Goal: Task Accomplishment & Management: Use online tool/utility

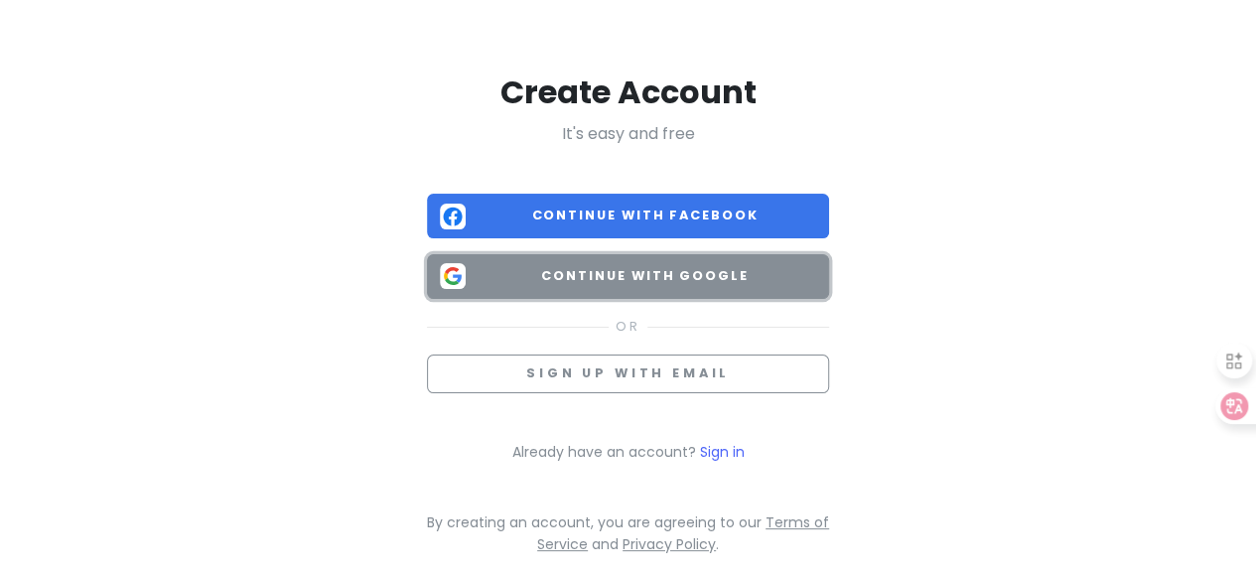
click at [681, 254] on button "Continue with Google" at bounding box center [628, 276] width 402 height 45
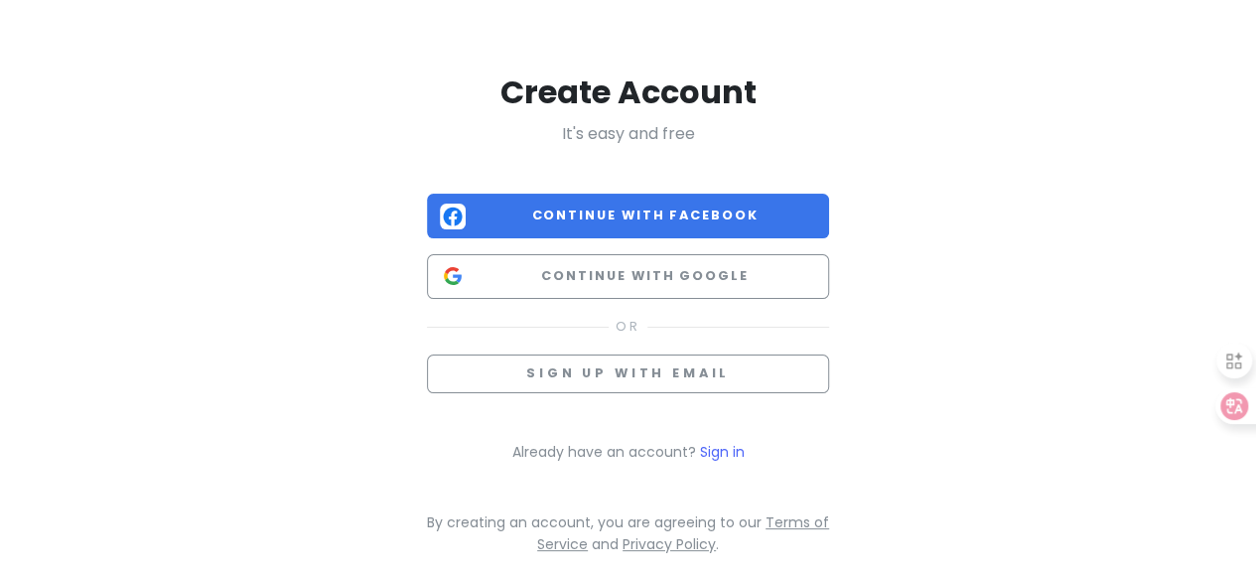
click at [1038, 239] on div "Create Account It's easy and free Continue with Facebook Continue with Google S…" at bounding box center [629, 309] width 1132 height 618
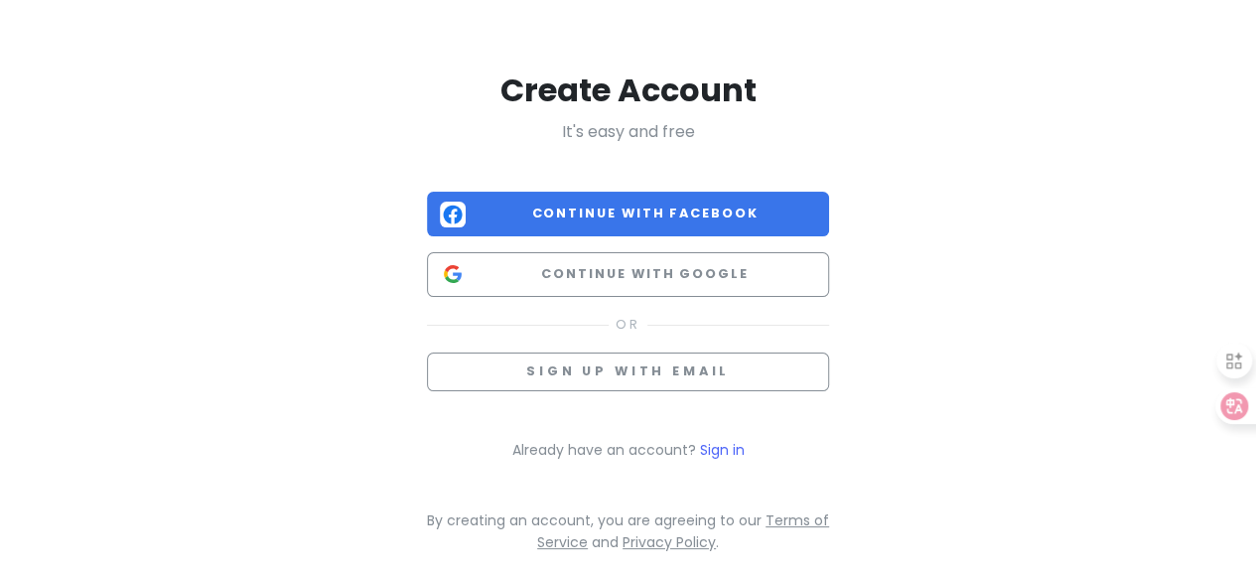
scroll to position [4, 0]
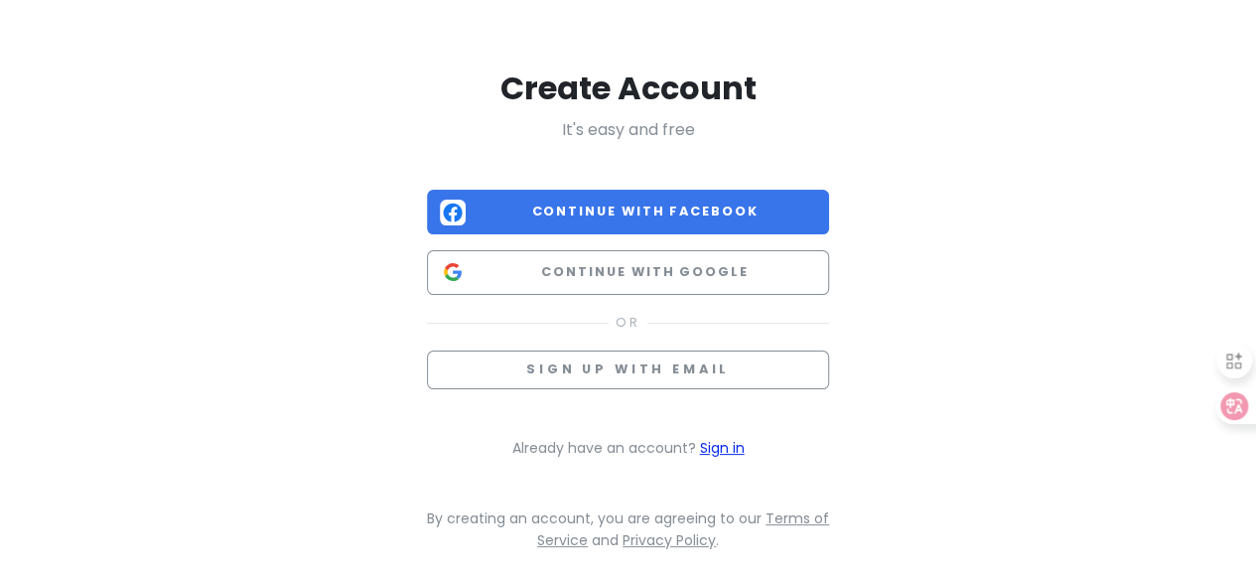
click at [730, 438] on link "Sign in" at bounding box center [722, 448] width 45 height 20
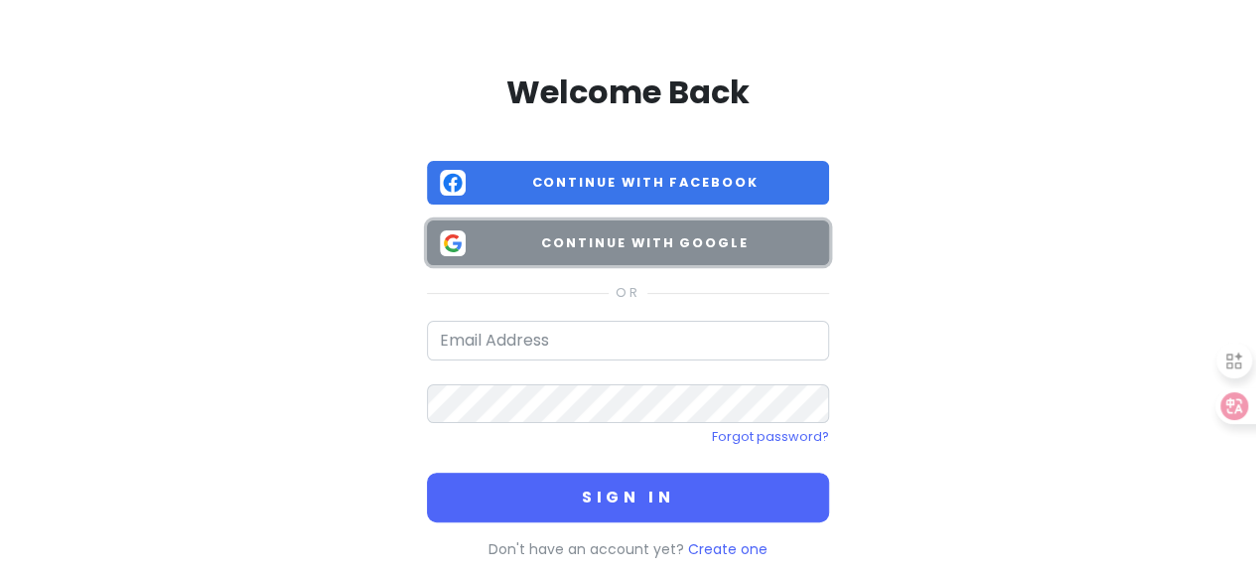
click at [692, 251] on span "Continue with Google" at bounding box center [645, 243] width 342 height 20
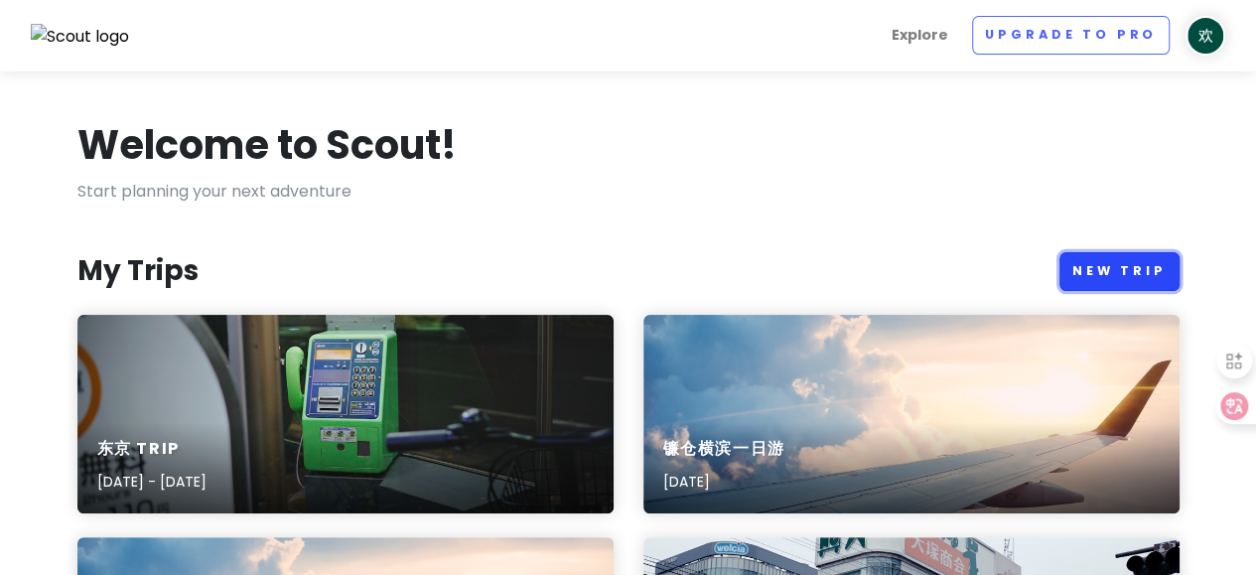
click at [1102, 268] on link "New Trip" at bounding box center [1119, 271] width 120 height 39
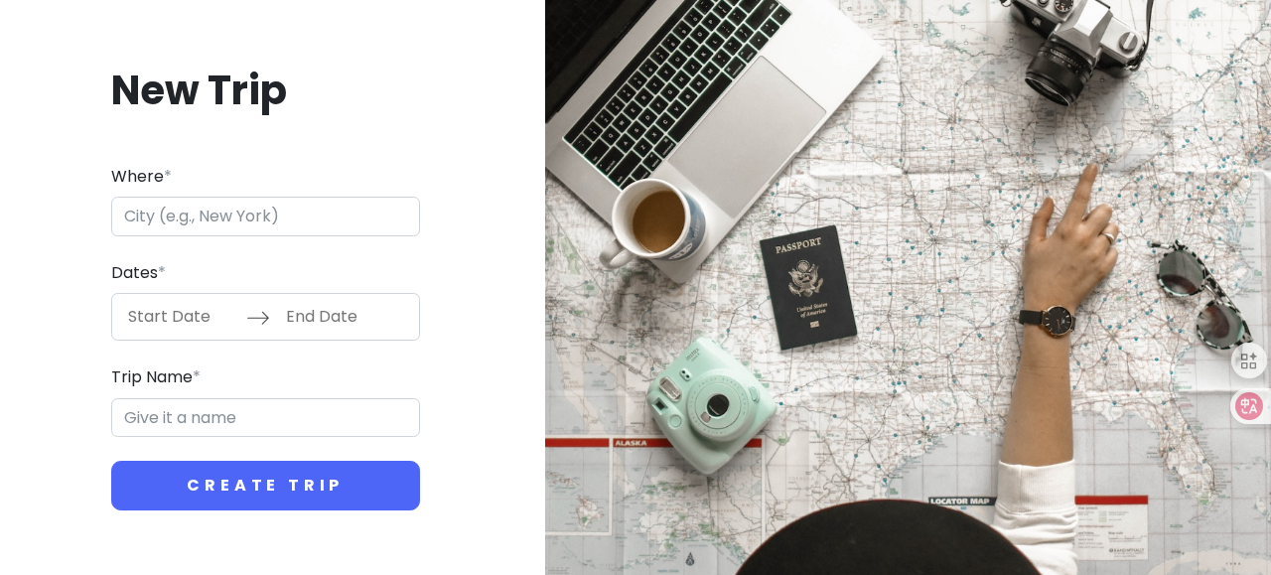
click at [251, 205] on input "Where *" at bounding box center [265, 217] width 309 height 40
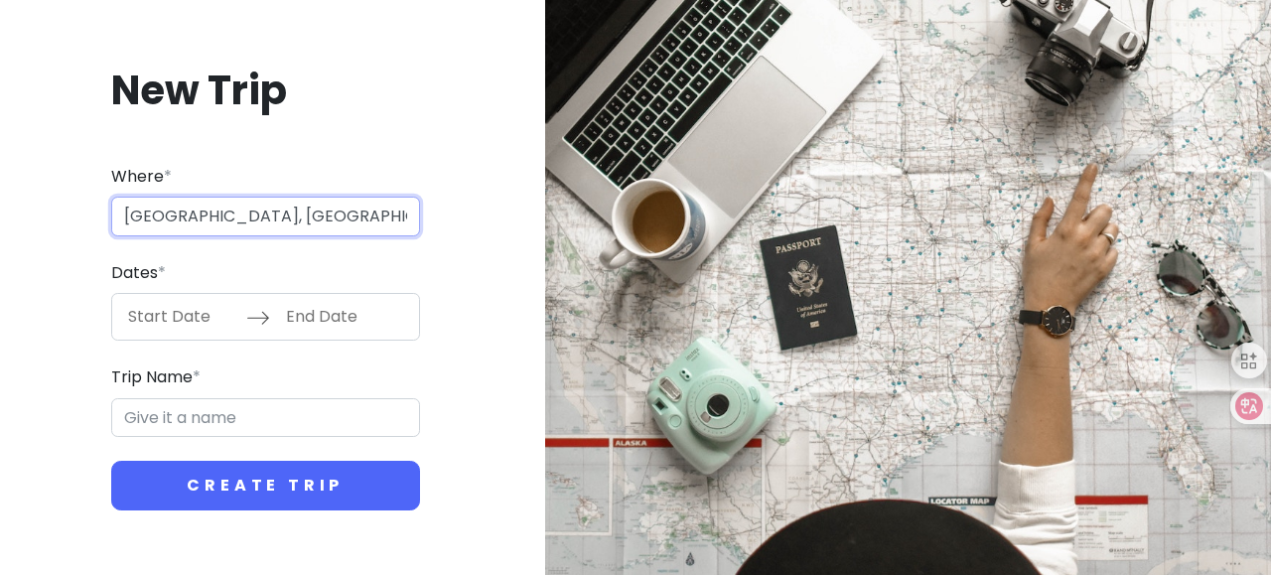
drag, startPoint x: 343, startPoint y: 212, endPoint x: 0, endPoint y: 216, distance: 343.5
click at [0, 216] on div "New Trip Where * [GEOGRAPHIC_DATA], [GEOGRAPHIC_DATA] [GEOGRAPHIC_DATA] Dates *…" at bounding box center [635, 287] width 1271 height 575
type input "九"
type input "九州"
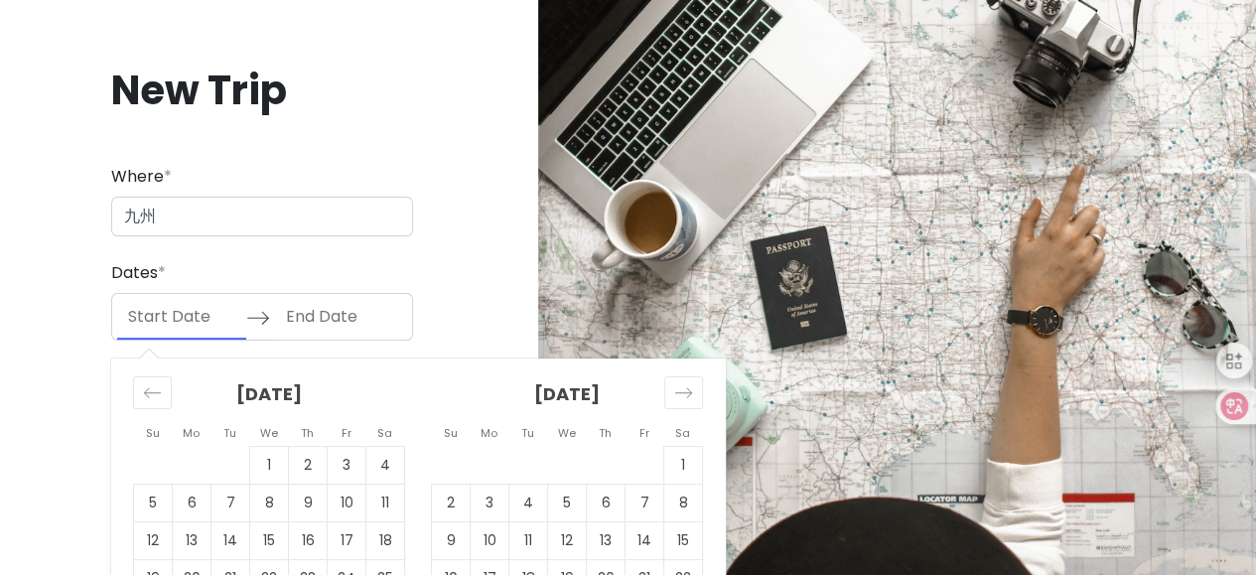
click at [152, 309] on input "Start Date" at bounding box center [181, 317] width 129 height 46
click at [685, 381] on div "Move forward to switch to the next month." at bounding box center [683, 392] width 39 height 33
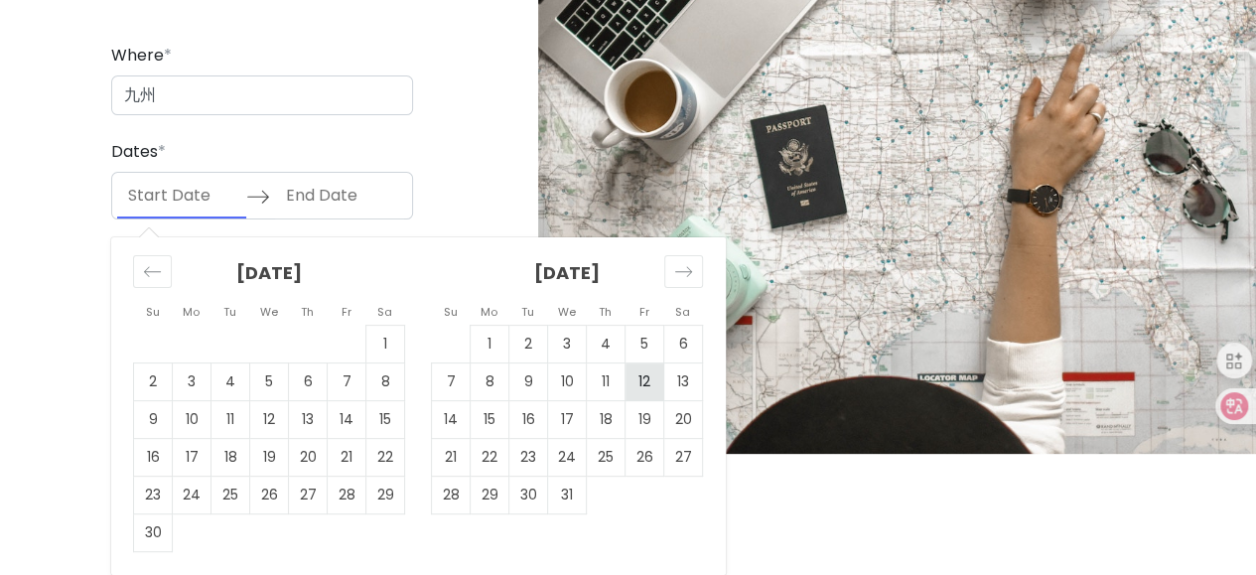
click at [638, 390] on td "12" at bounding box center [644, 382] width 39 height 38
type input "[DATE]"
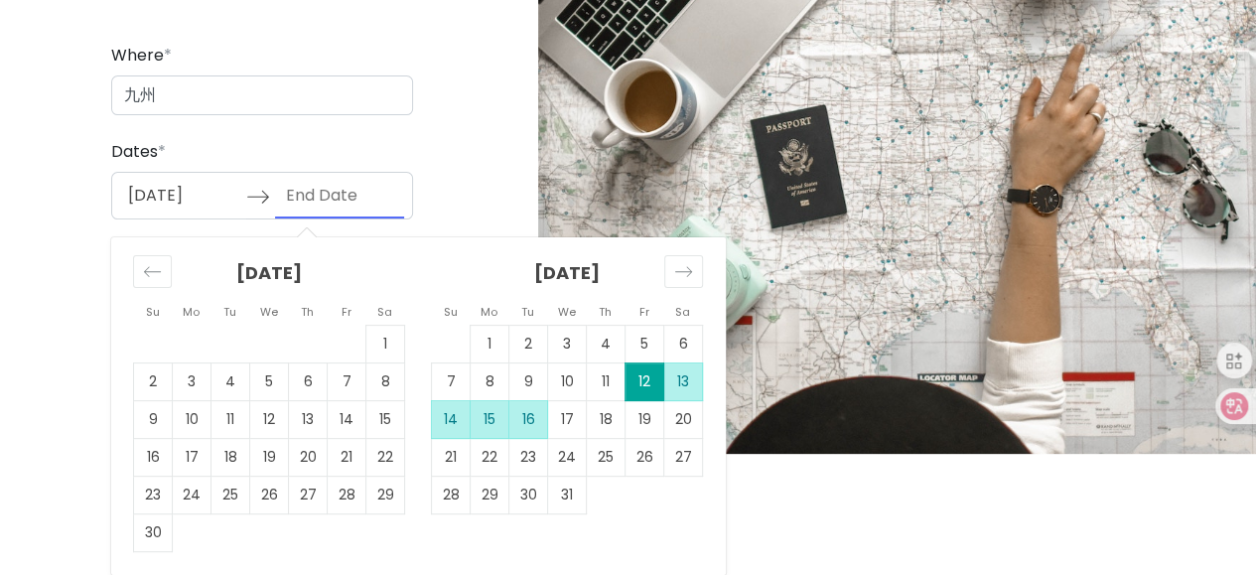
click at [529, 406] on td "16" at bounding box center [528, 420] width 39 height 38
type input "[DATE]"
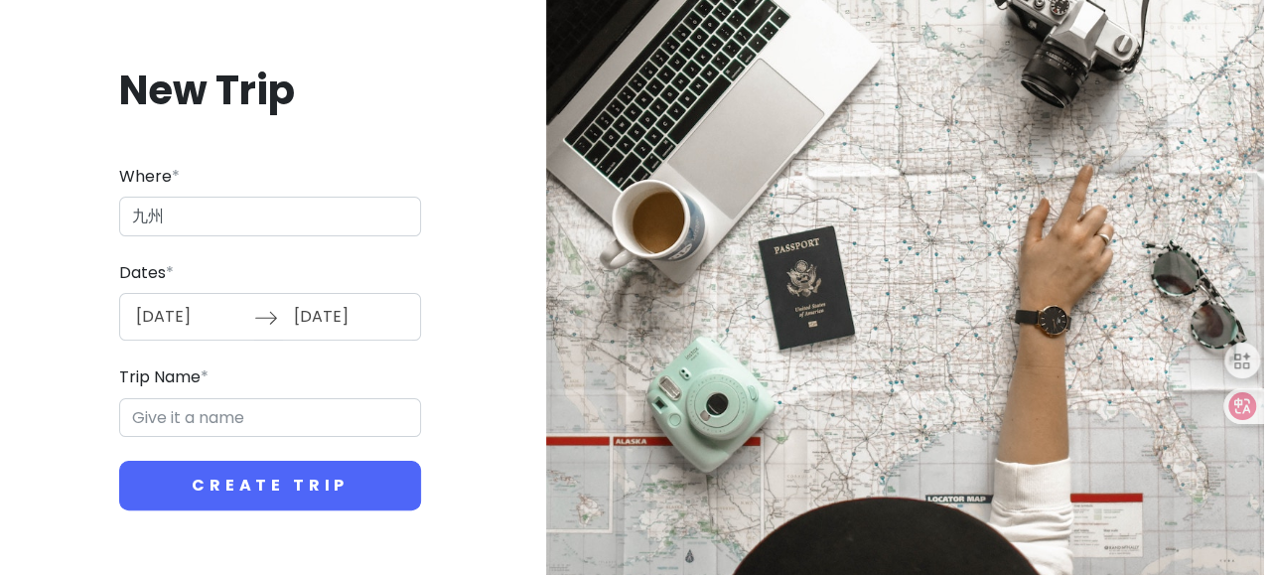
scroll to position [0, 0]
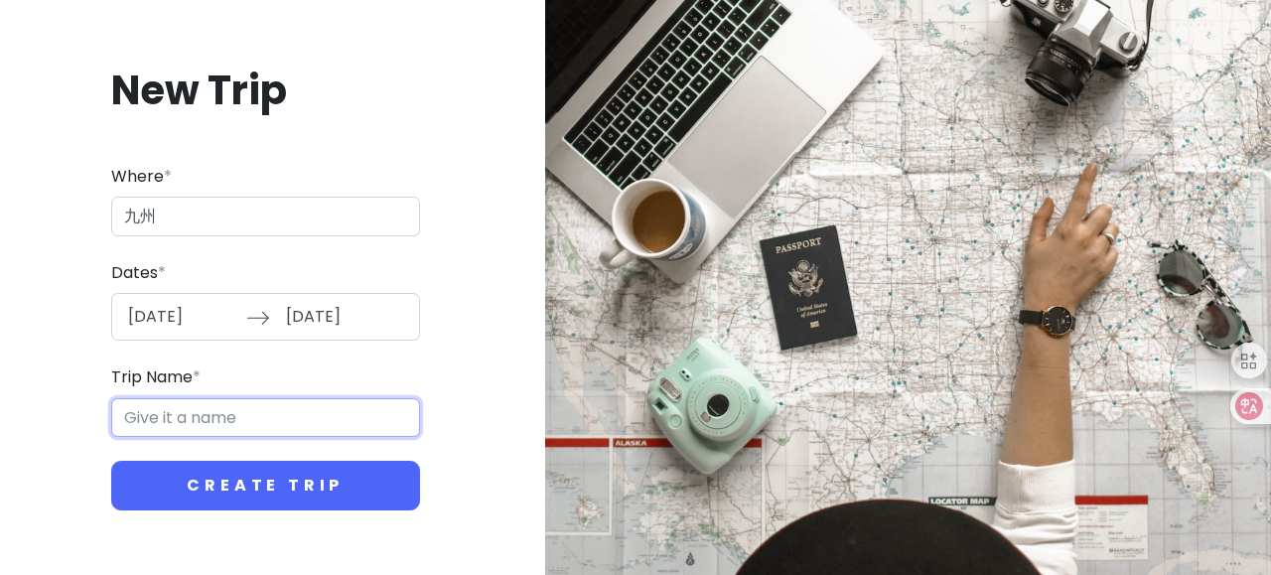
click at [276, 404] on input "Trip Name *" at bounding box center [265, 418] width 309 height 40
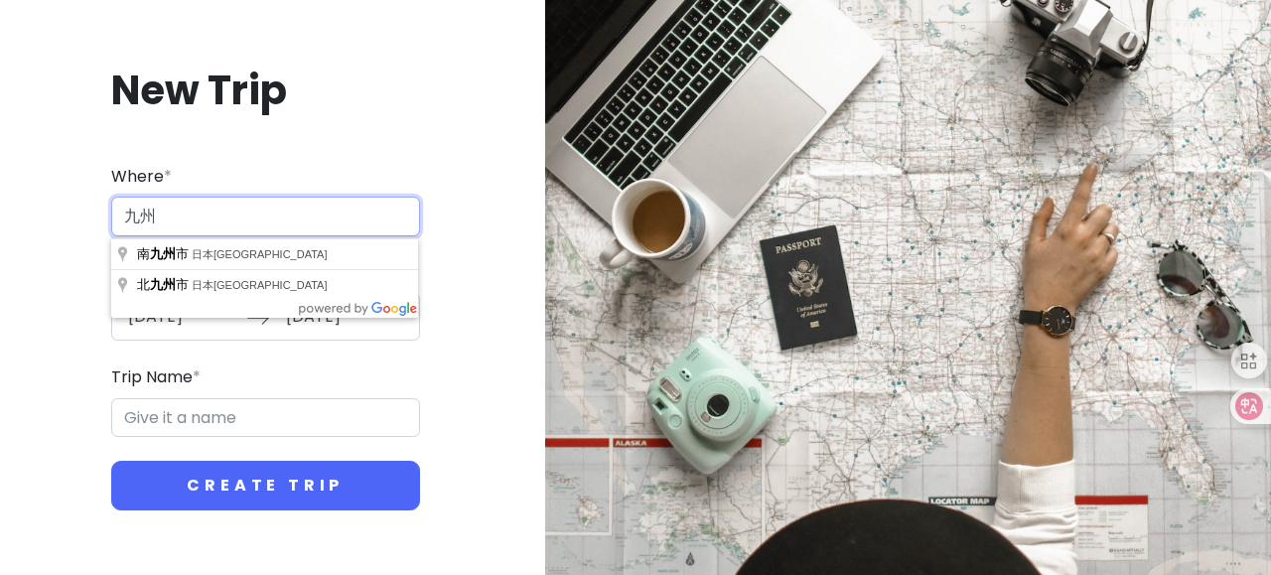
click at [190, 218] on input "九州" at bounding box center [265, 217] width 309 height 40
type input "日本[GEOGRAPHIC_DATA][GEOGRAPHIC_DATA]"
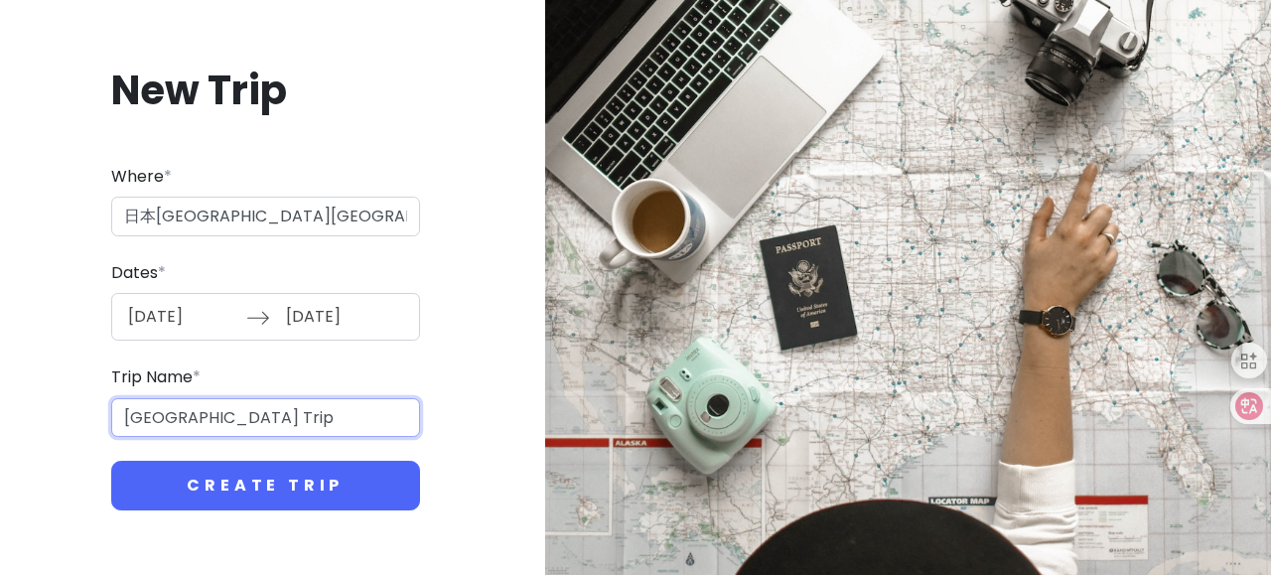
click at [208, 424] on input "[GEOGRAPHIC_DATA] Trip" at bounding box center [265, 418] width 309 height 40
drag, startPoint x: 242, startPoint y: 411, endPoint x: 0, endPoint y: 383, distance: 243.8
click at [0, 383] on div "New Trip Where * 日本[GEOGRAPHIC_DATA][GEOGRAPHIC_DATA] Dates * [DATE] Navigate f…" at bounding box center [635, 287] width 1271 height 575
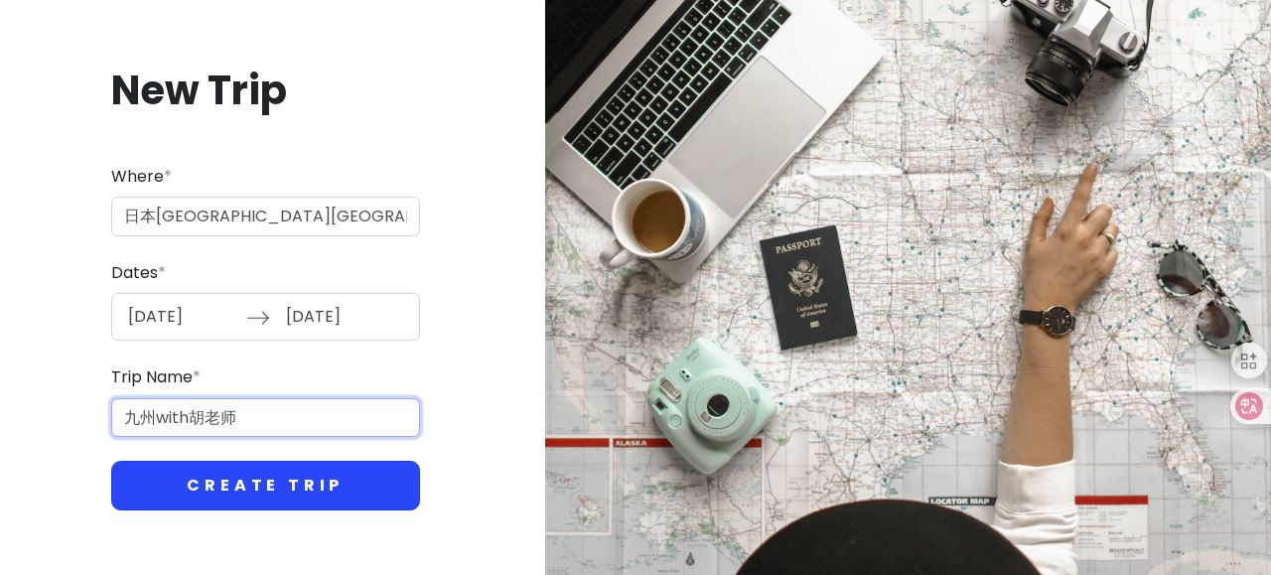
type input "九州with胡老师"
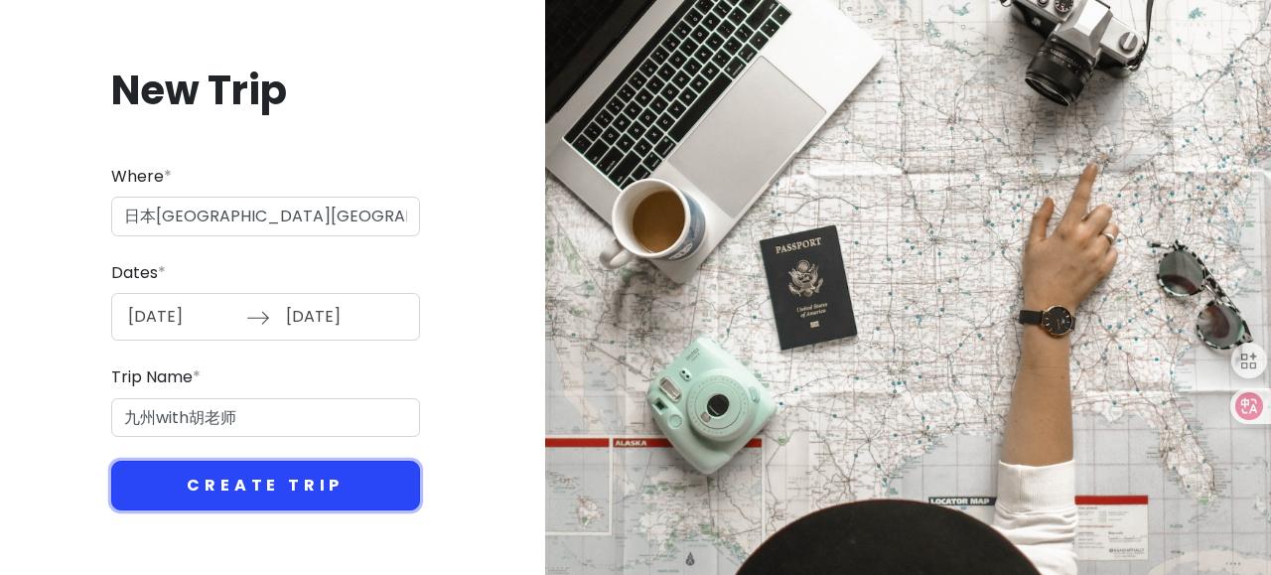
click at [271, 495] on button "Create Trip" at bounding box center [265, 486] width 309 height 50
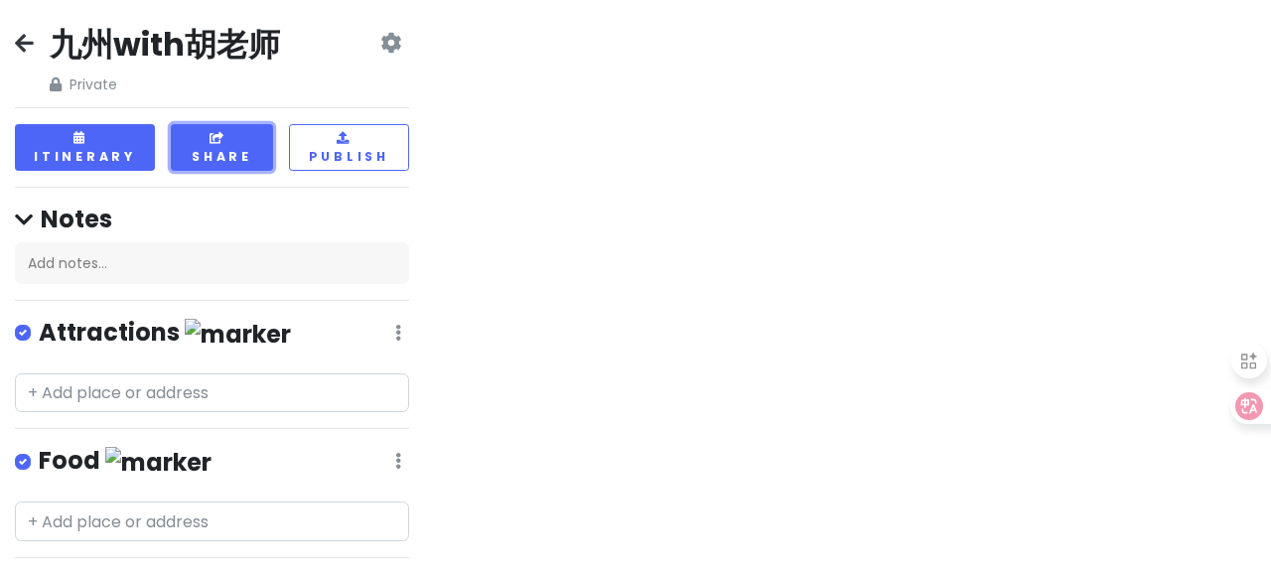
click at [206, 146] on button "Share" at bounding box center [222, 147] width 102 height 47
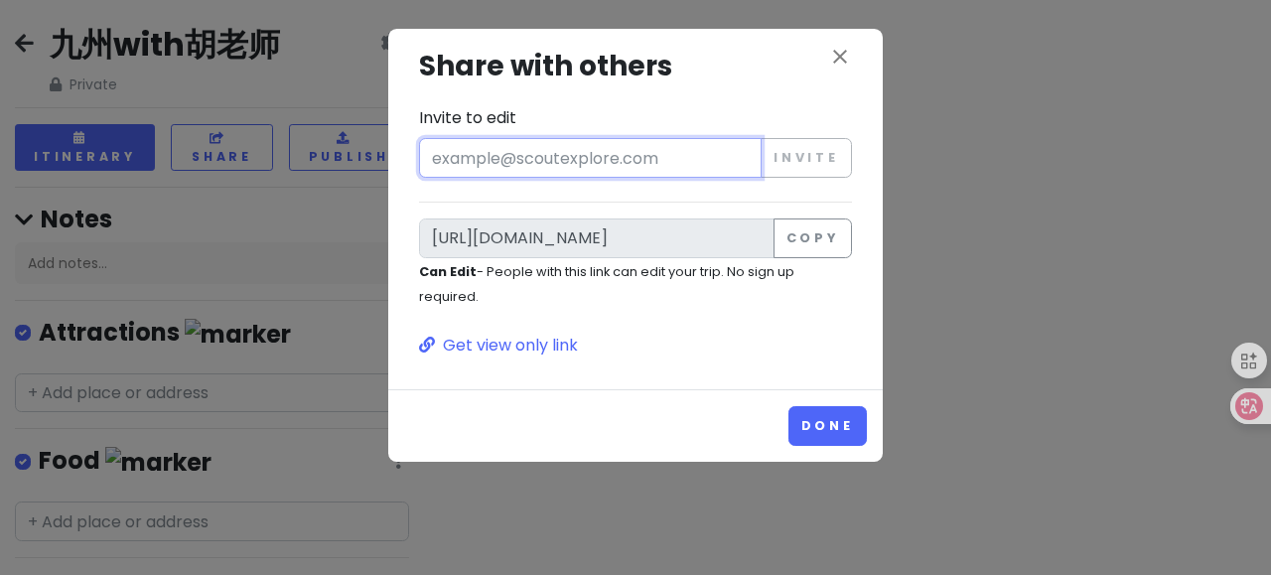
click at [743, 160] on input "Invite to edit" at bounding box center [590, 158] width 342 height 40
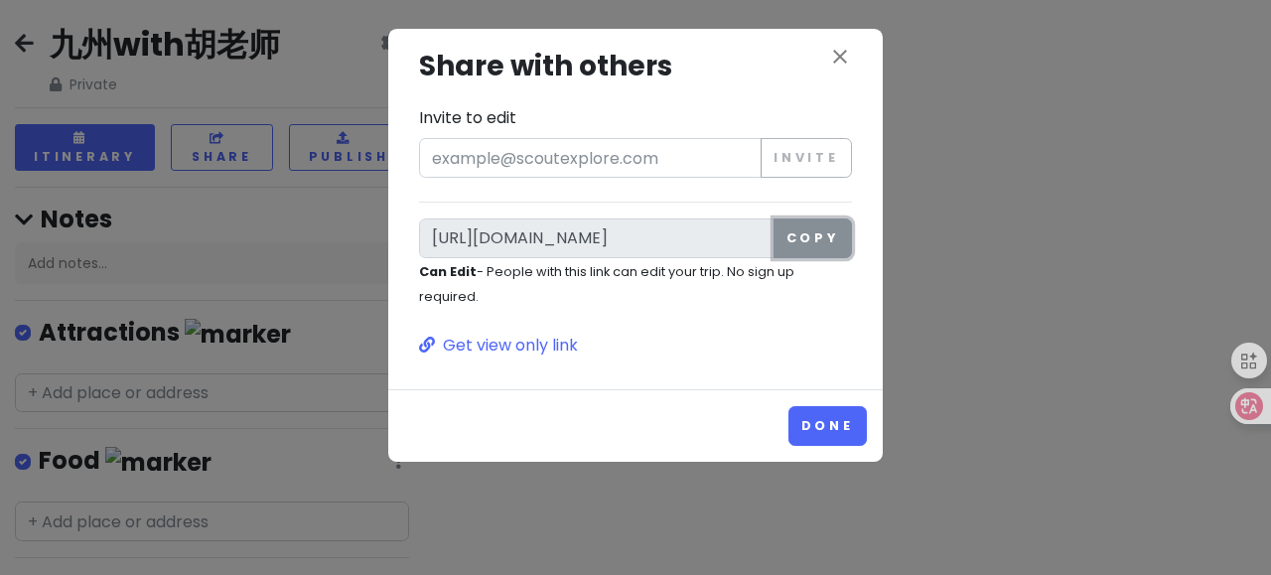
click at [799, 246] on button "Copy" at bounding box center [812, 238] width 78 height 40
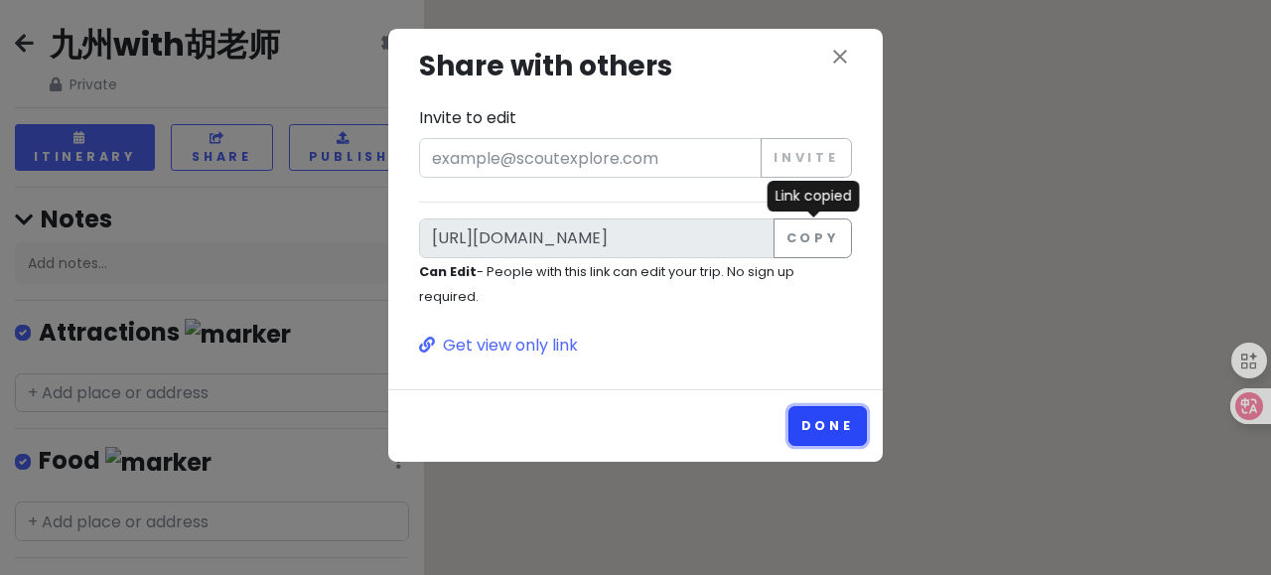
click at [839, 430] on button "Done" at bounding box center [827, 425] width 78 height 39
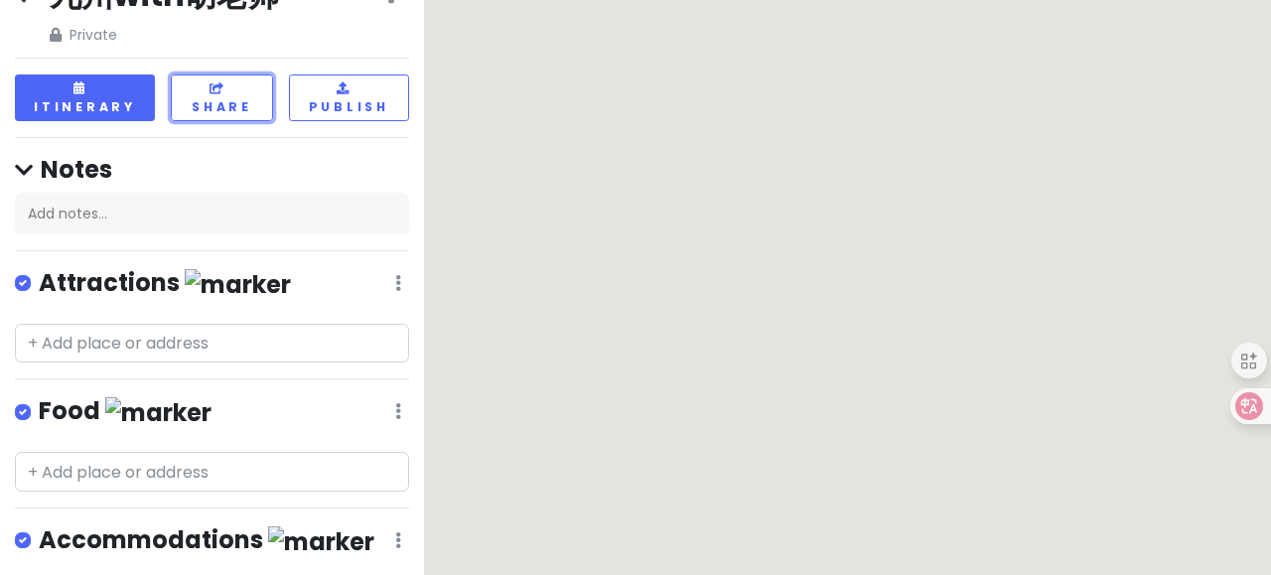
scroll to position [34, 0]
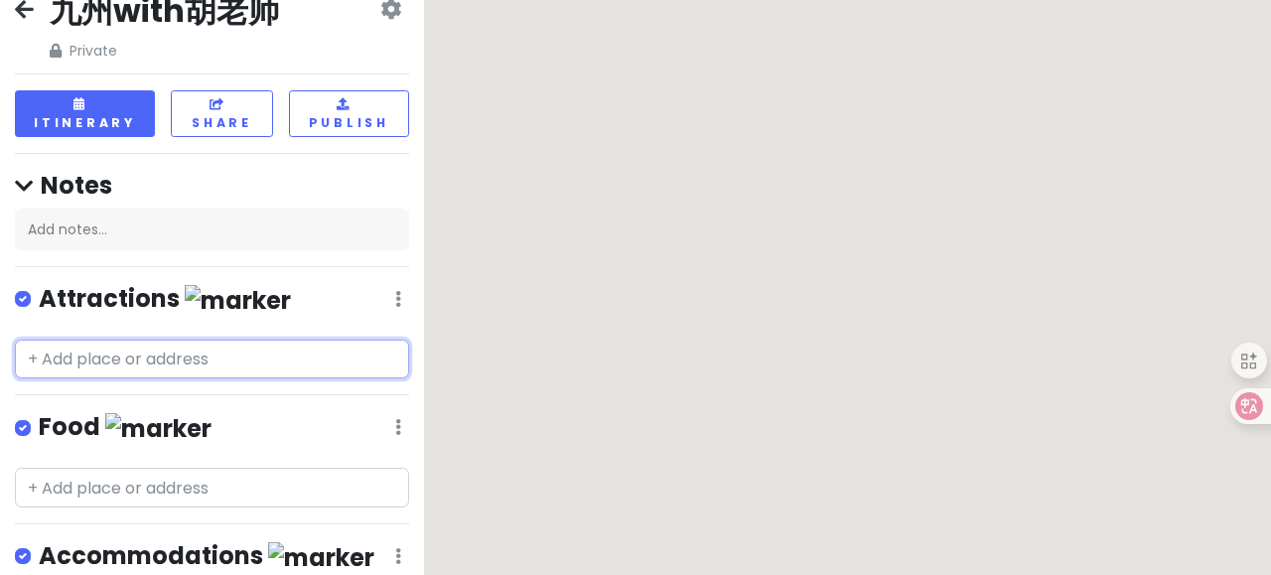
click at [171, 346] on input "text" at bounding box center [212, 359] width 394 height 40
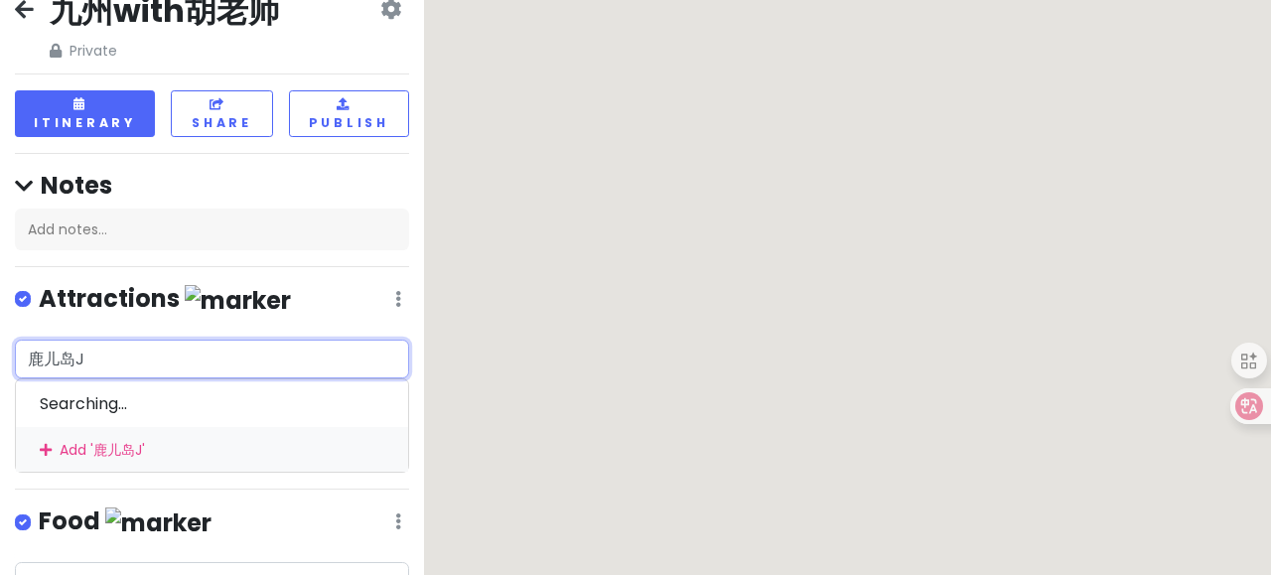
type input "[PERSON_NAME]"
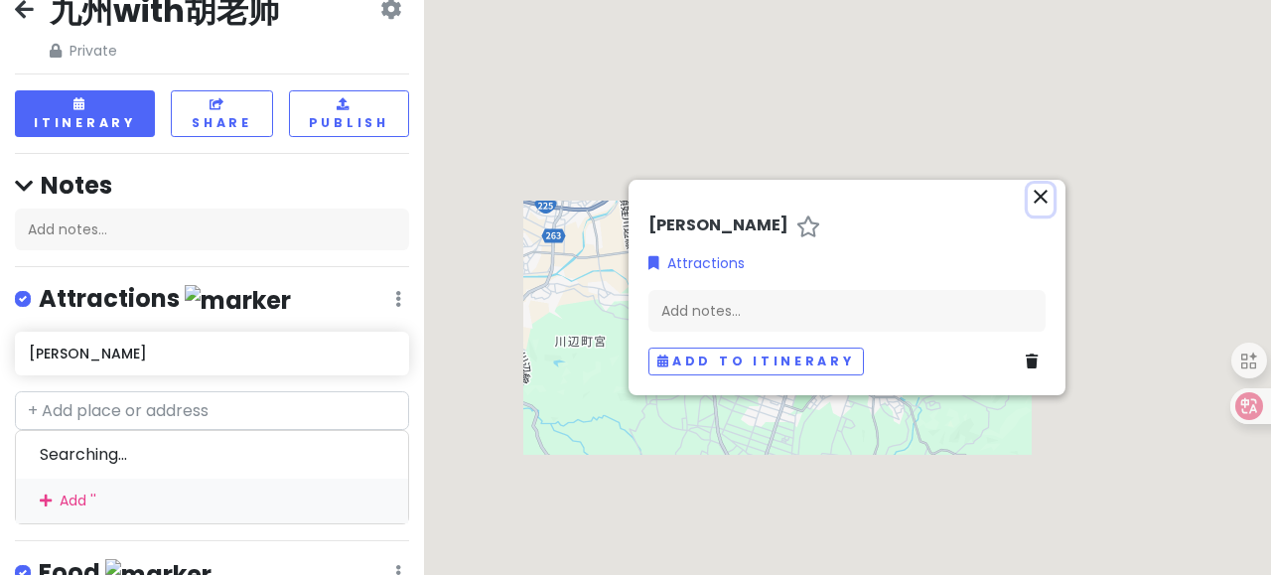
click at [1038, 197] on icon "close" at bounding box center [1040, 197] width 24 height 24
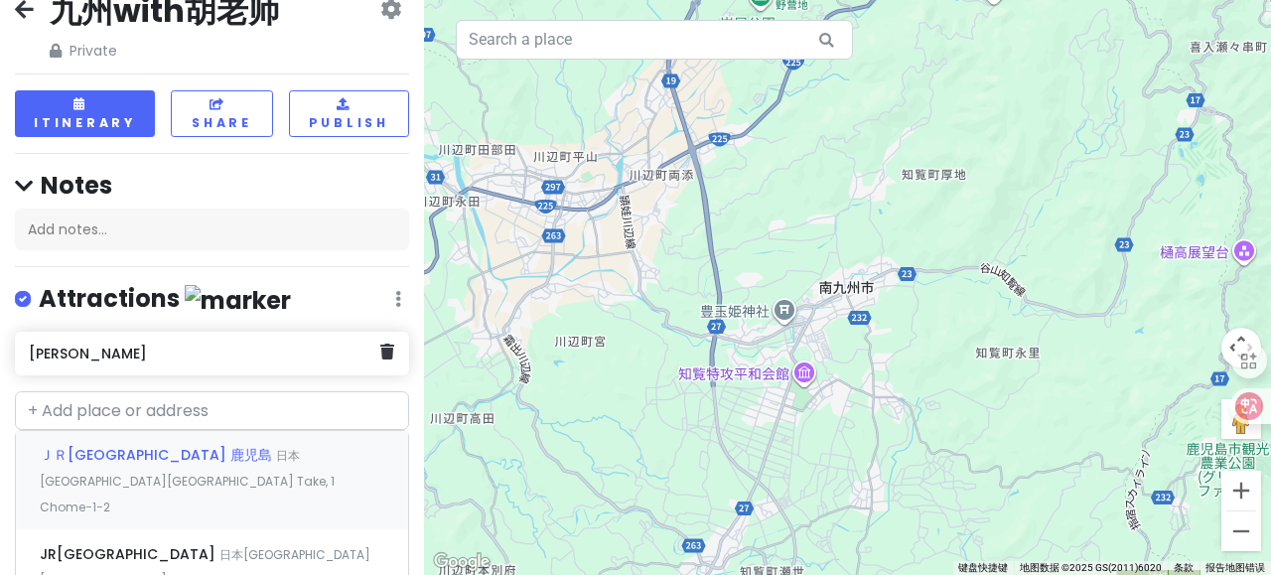
click at [105, 356] on h6 "[PERSON_NAME]" at bounding box center [204, 353] width 351 height 18
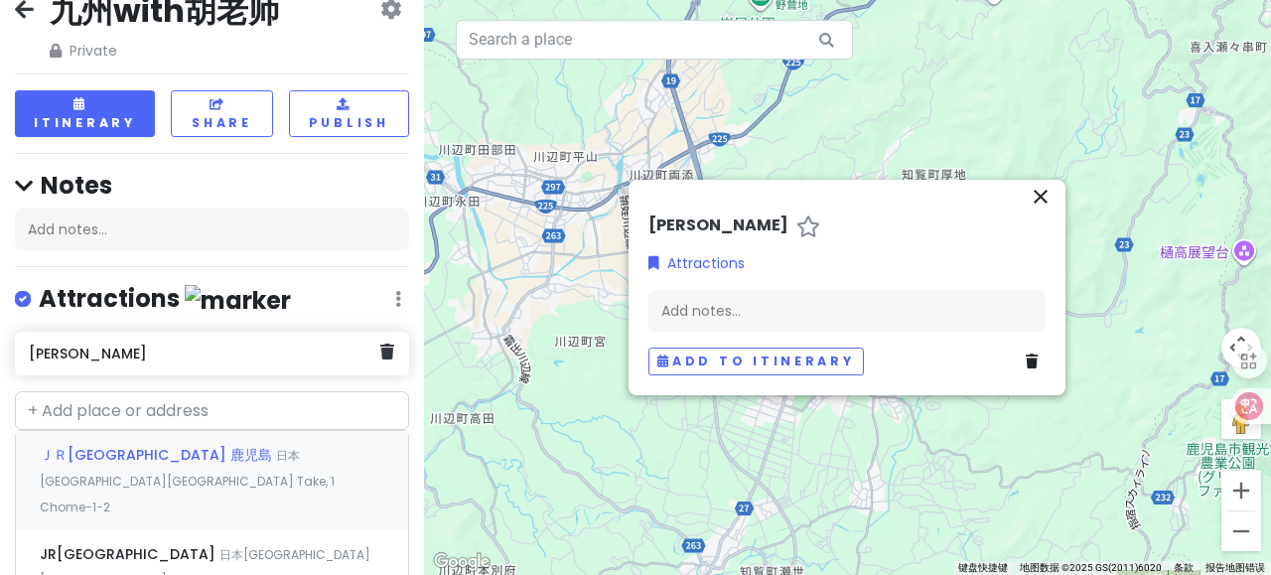
click at [105, 356] on h6 "[PERSON_NAME]" at bounding box center [204, 353] width 351 height 18
click at [83, 353] on h6 "[PERSON_NAME]" at bounding box center [204, 353] width 351 height 18
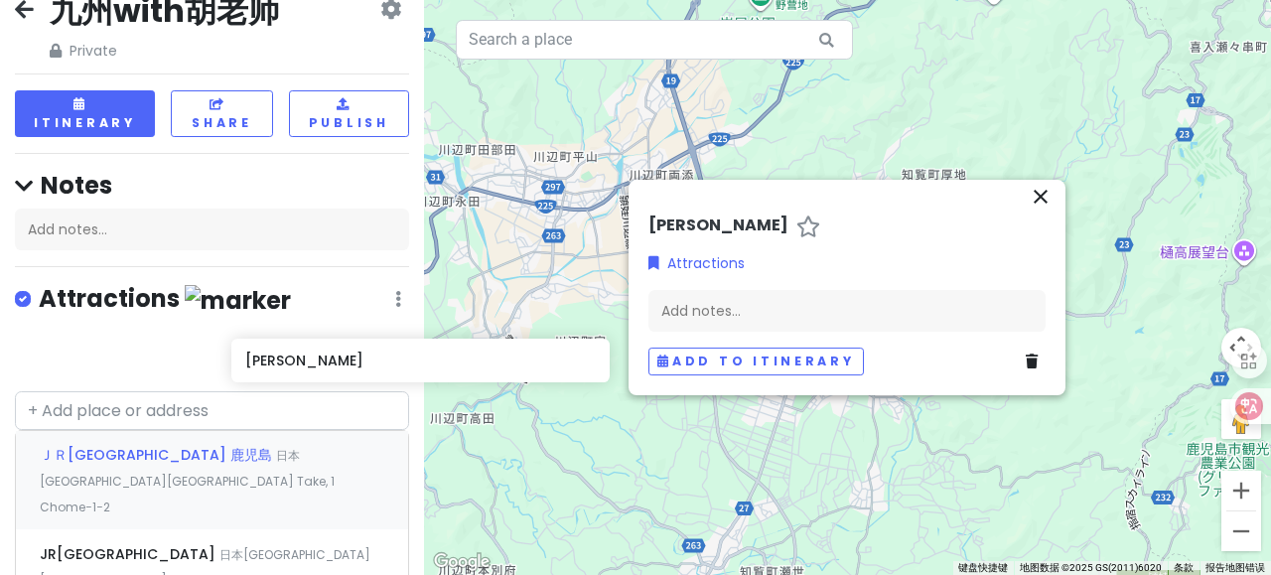
drag, startPoint x: 83, startPoint y: 353, endPoint x: 177, endPoint y: 366, distance: 94.2
click at [177, 366] on div "[PERSON_NAME]" at bounding box center [212, 358] width 424 height 52
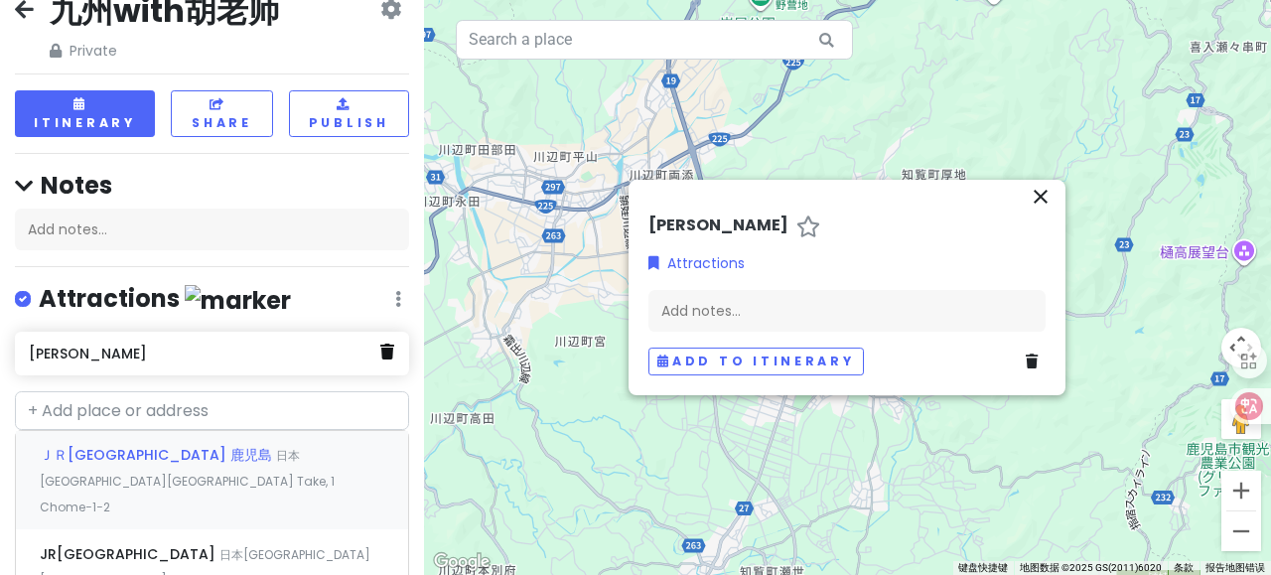
click at [380, 348] on icon at bounding box center [387, 351] width 14 height 16
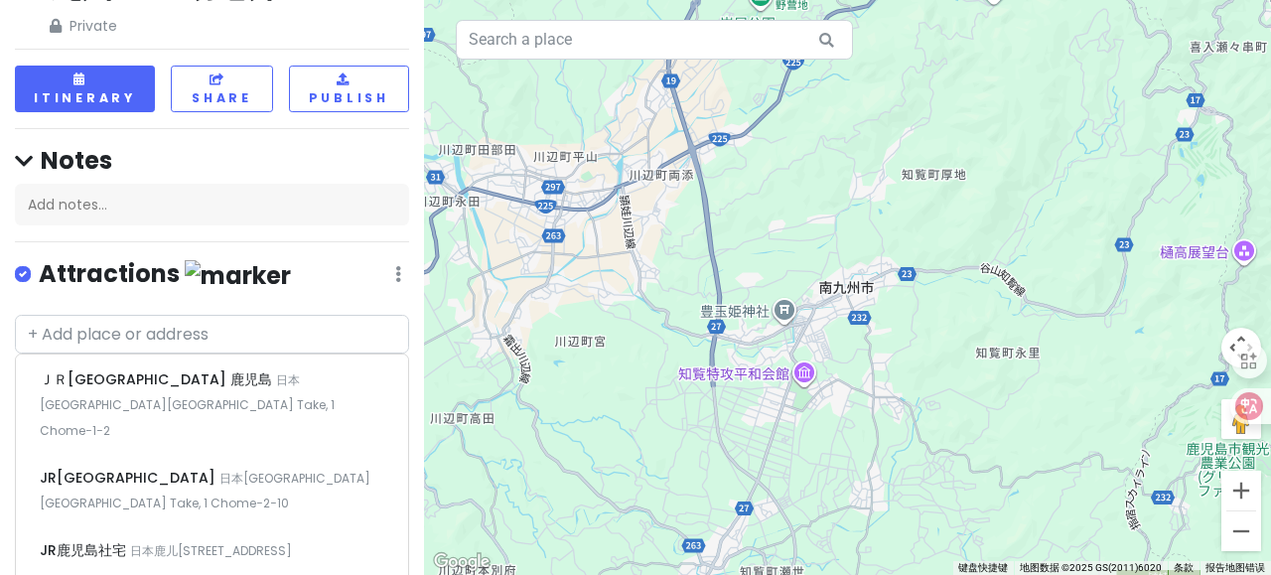
scroll to position [56, 0]
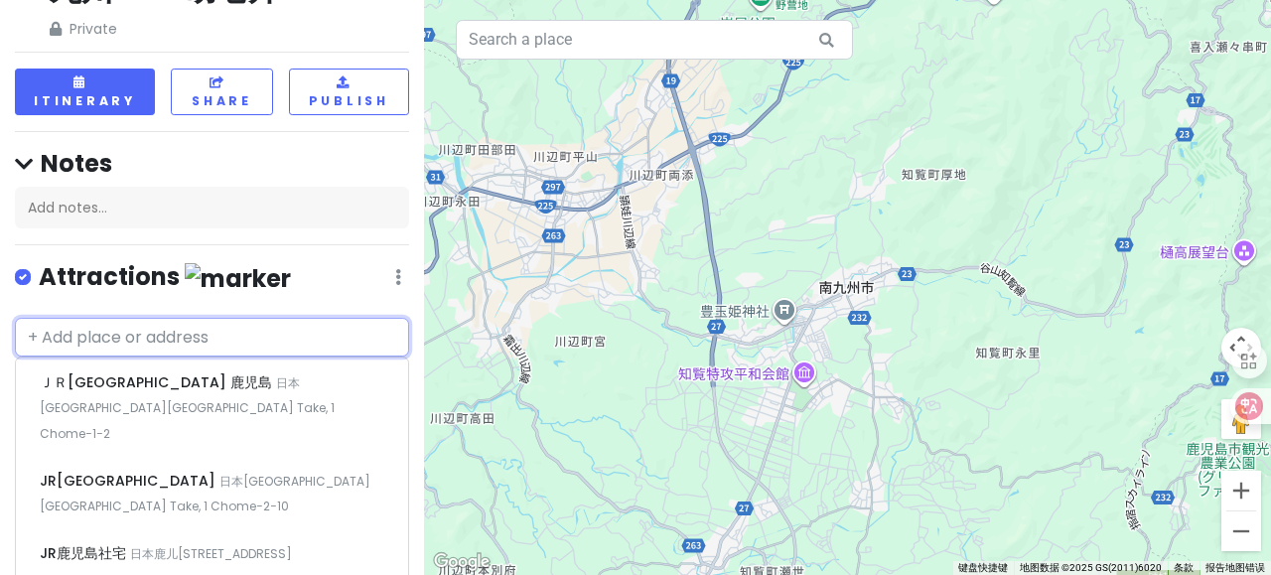
click at [149, 337] on input "text" at bounding box center [212, 338] width 394 height 40
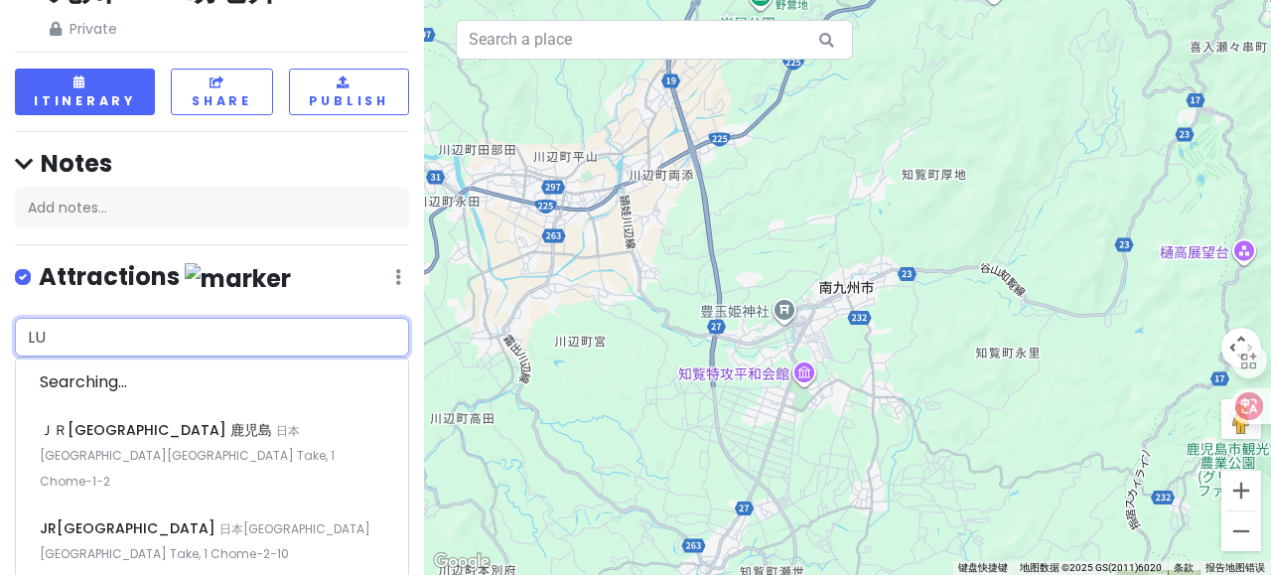
type input "L"
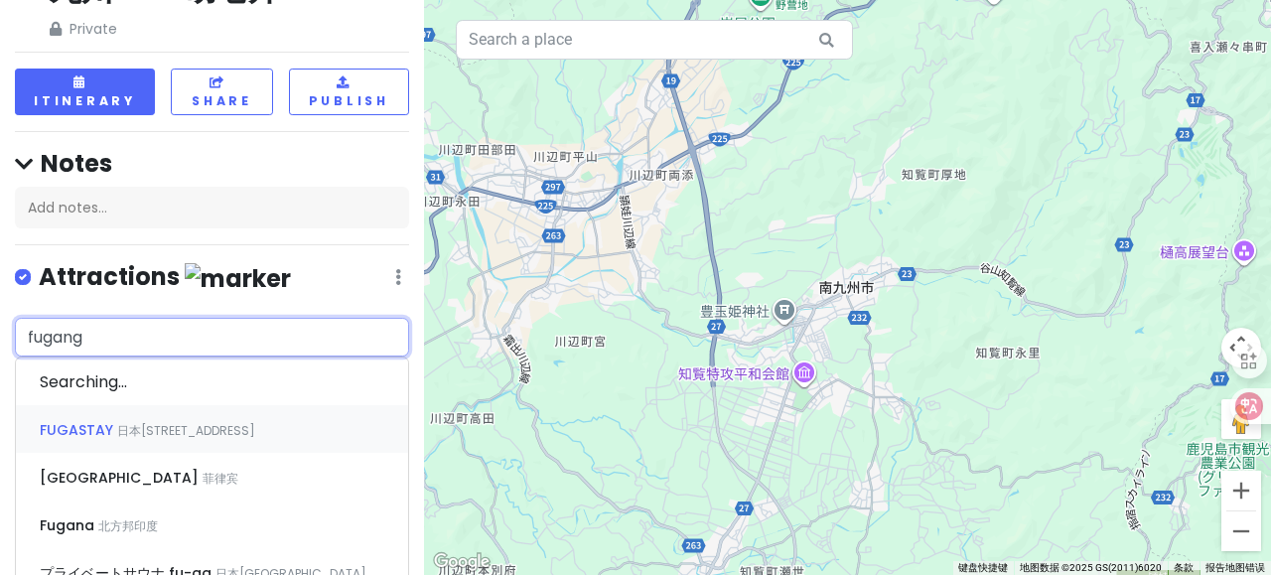
type input "福冈"
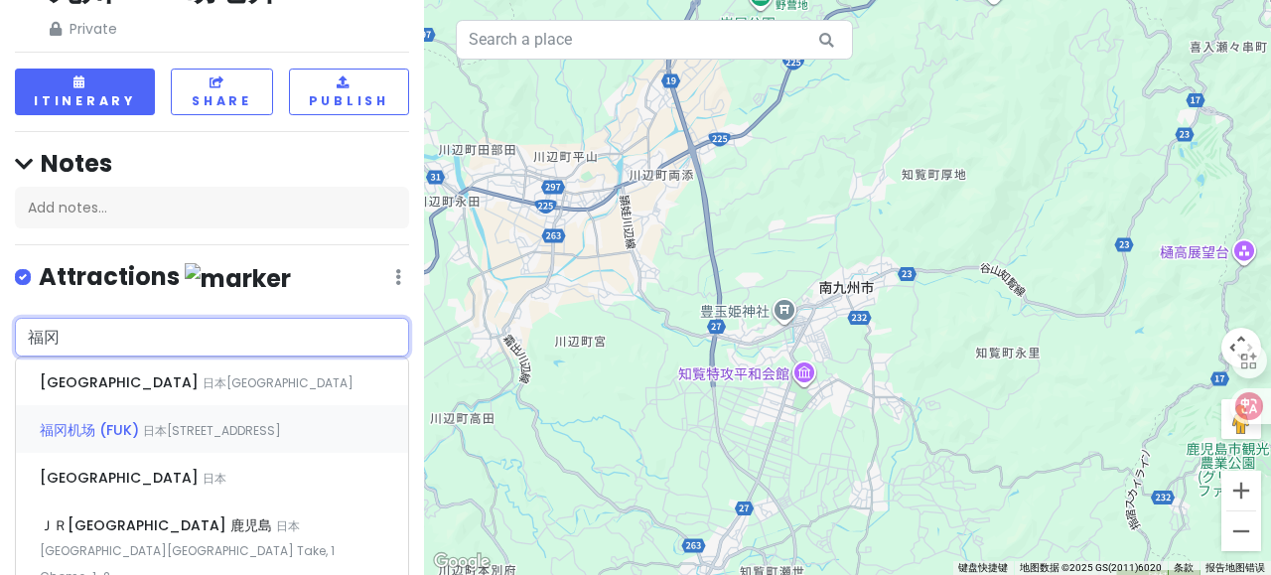
click at [149, 422] on span "日本[STREET_ADDRESS]" at bounding box center [212, 430] width 138 height 17
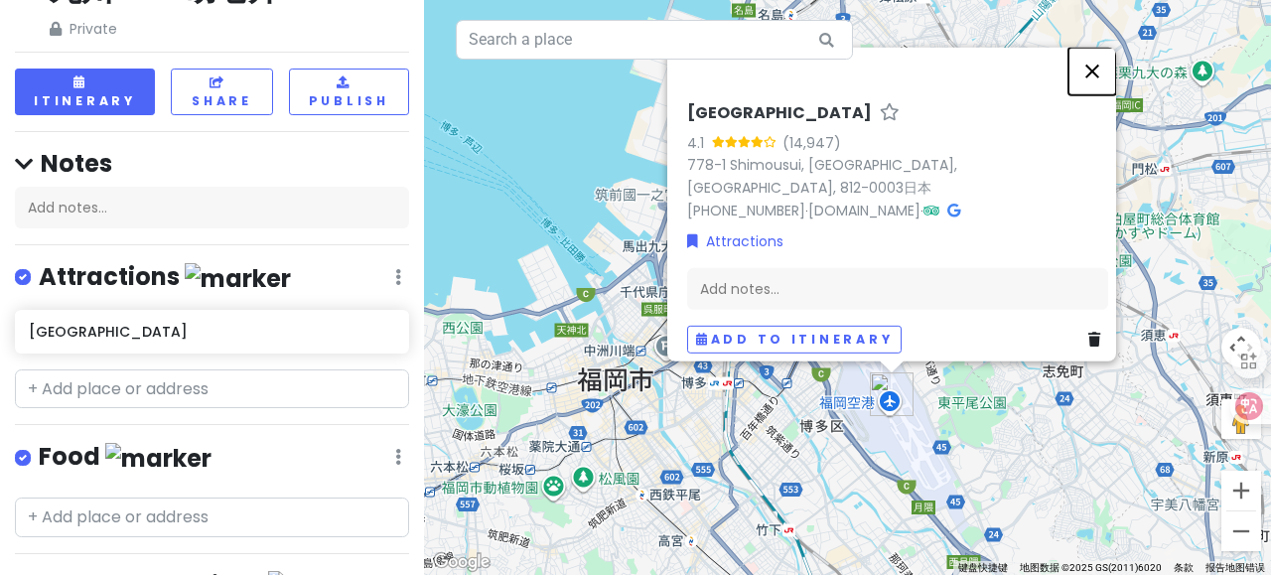
click at [1105, 82] on button "关闭" at bounding box center [1092, 71] width 48 height 48
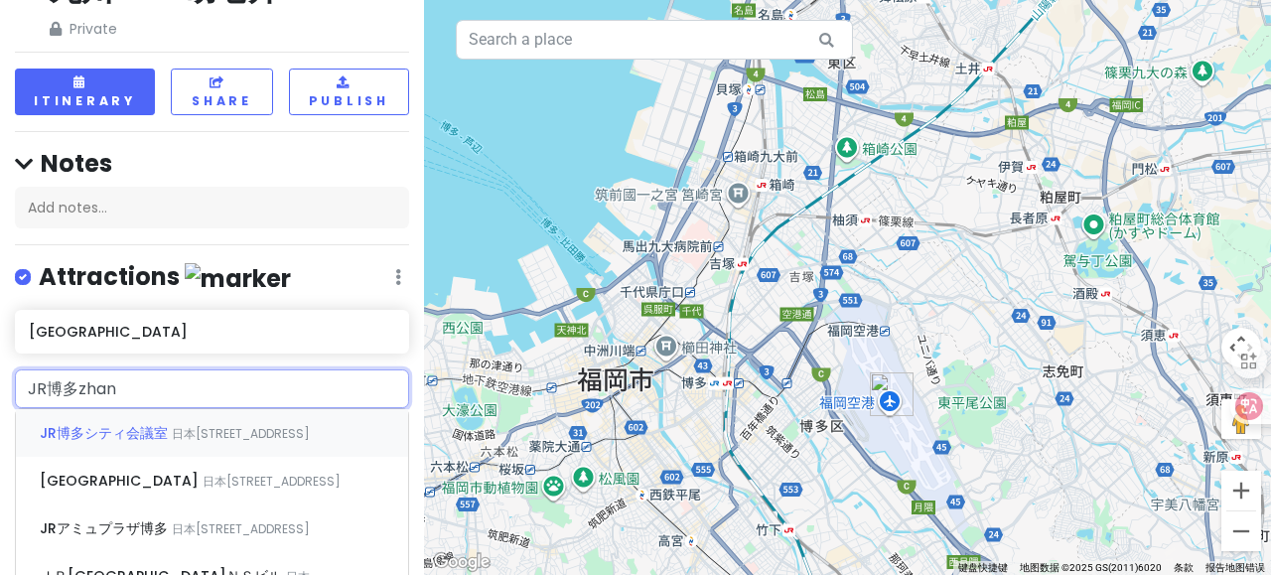
type input "[GEOGRAPHIC_DATA]"
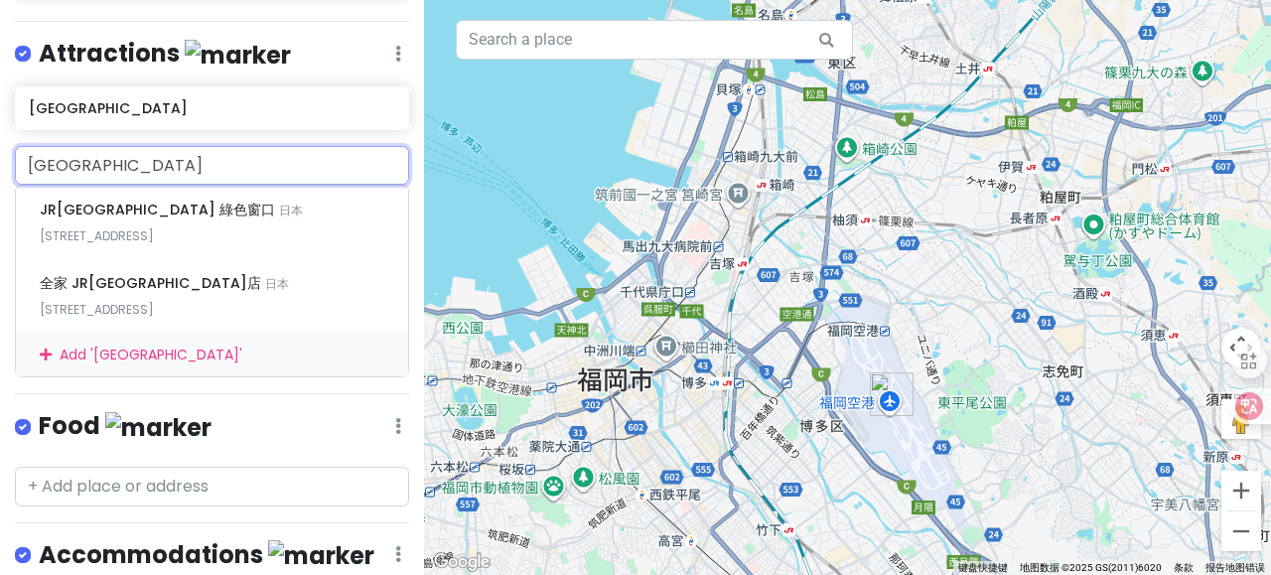
scroll to position [280, 0]
click at [232, 217] on div "JR[GEOGRAPHIC_DATA] 綠色窗口 日本[STREET_ADDRESS]" at bounding box center [212, 221] width 392 height 73
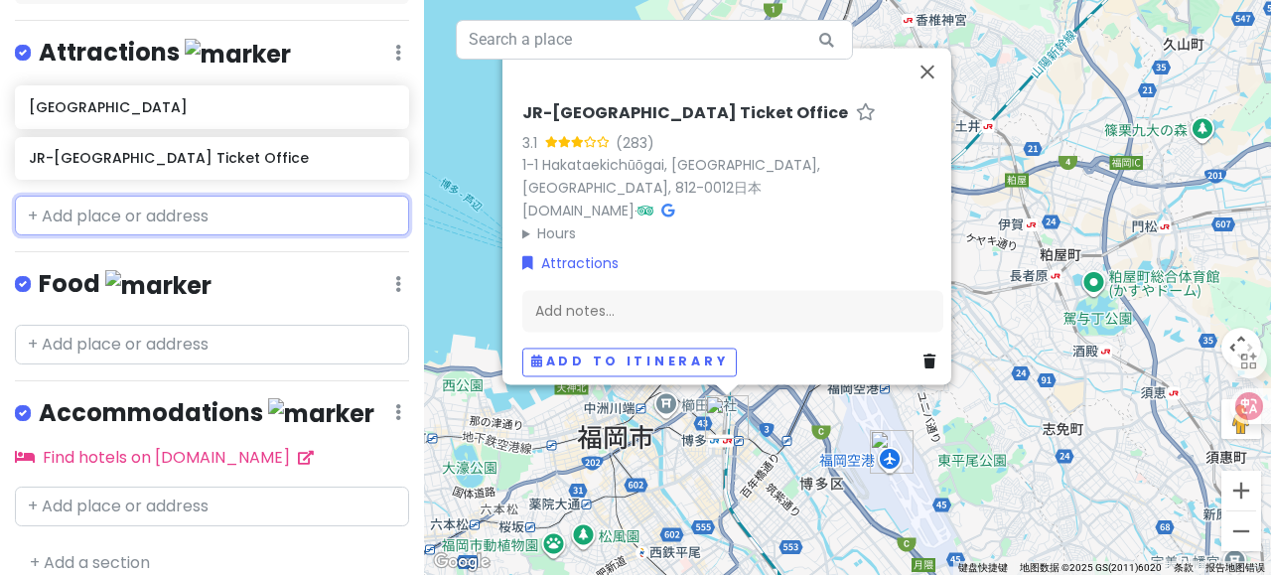
click at [167, 212] on input "text" at bounding box center [212, 216] width 394 height 40
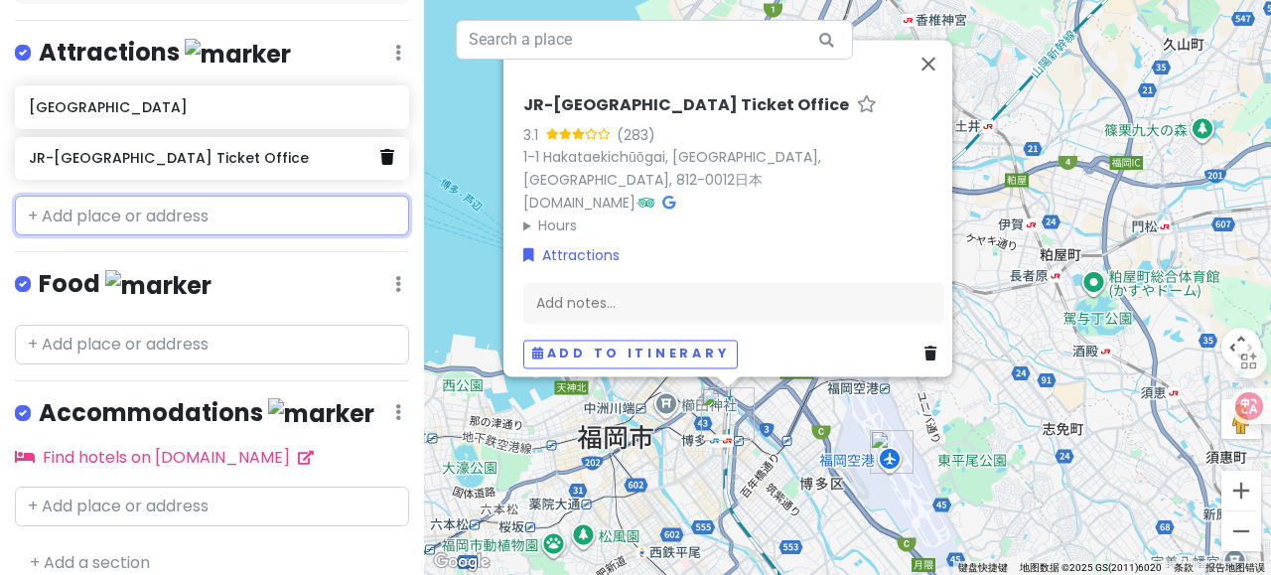
click at [380, 159] on icon at bounding box center [387, 157] width 14 height 16
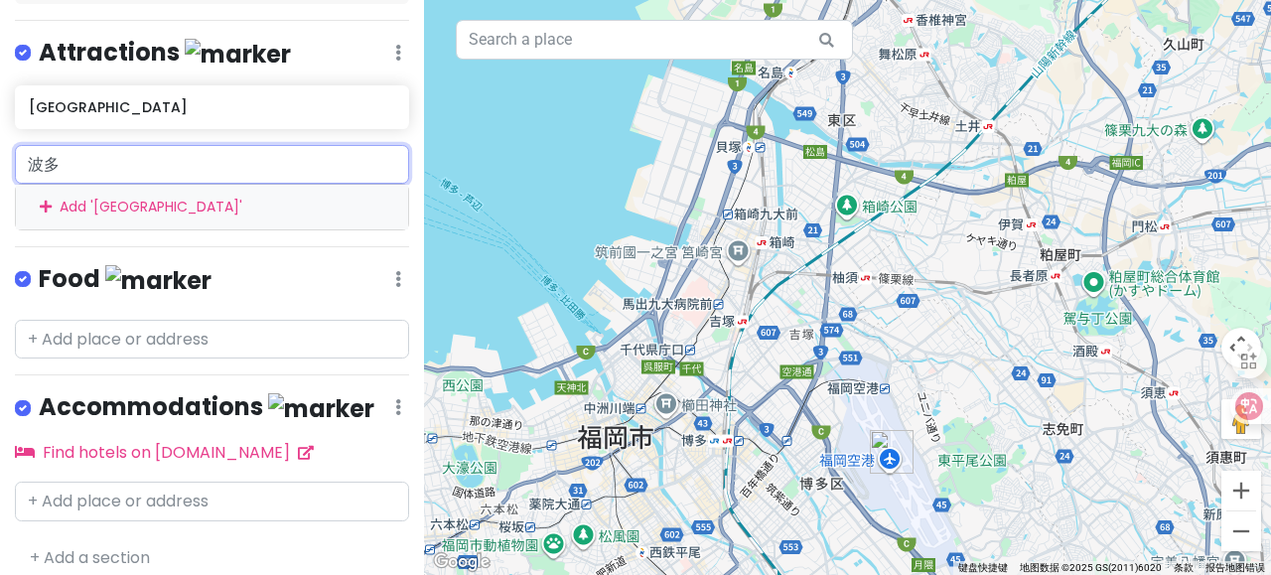
type input "波"
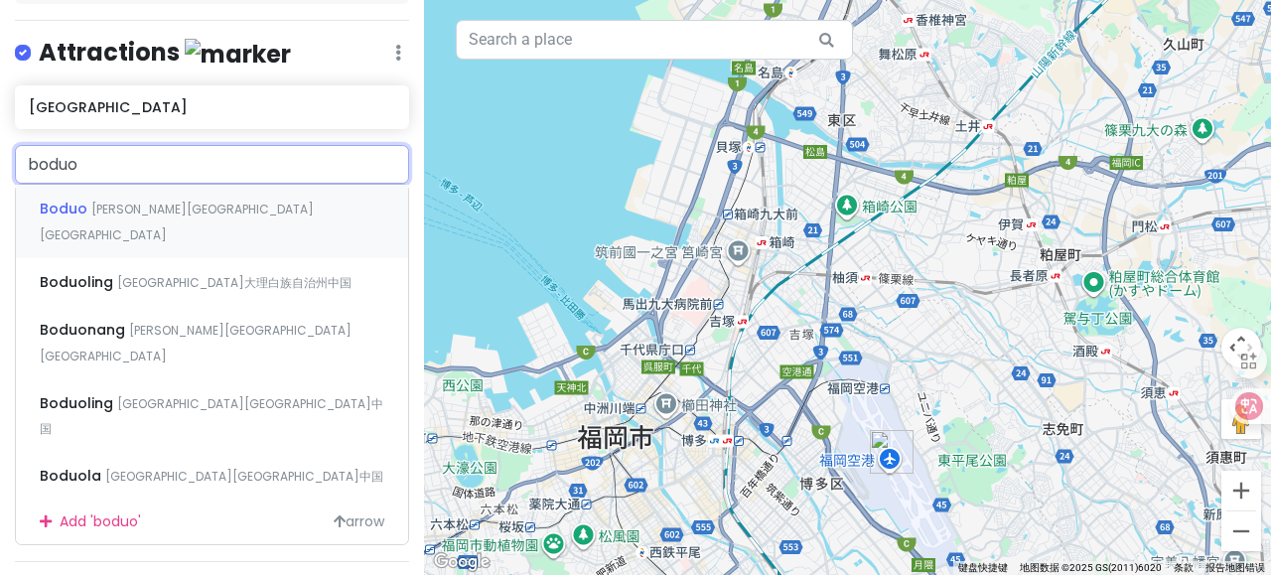
type input "博多"
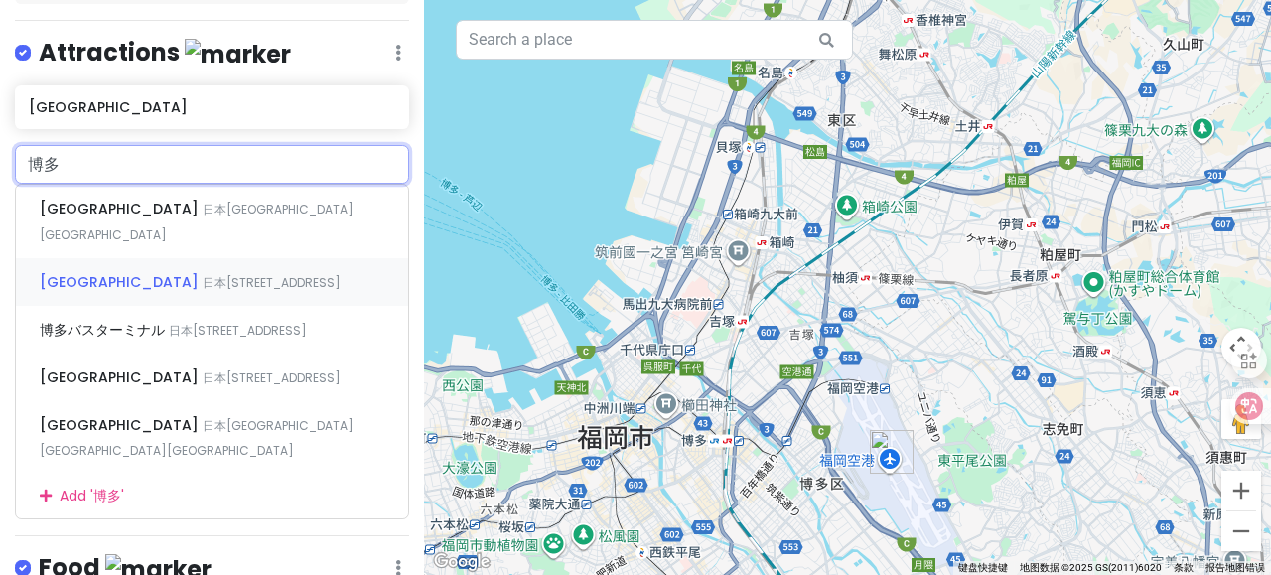
click at [181, 264] on div "[GEOGRAPHIC_DATA] 日本[STREET_ADDRESS]" at bounding box center [212, 282] width 392 height 48
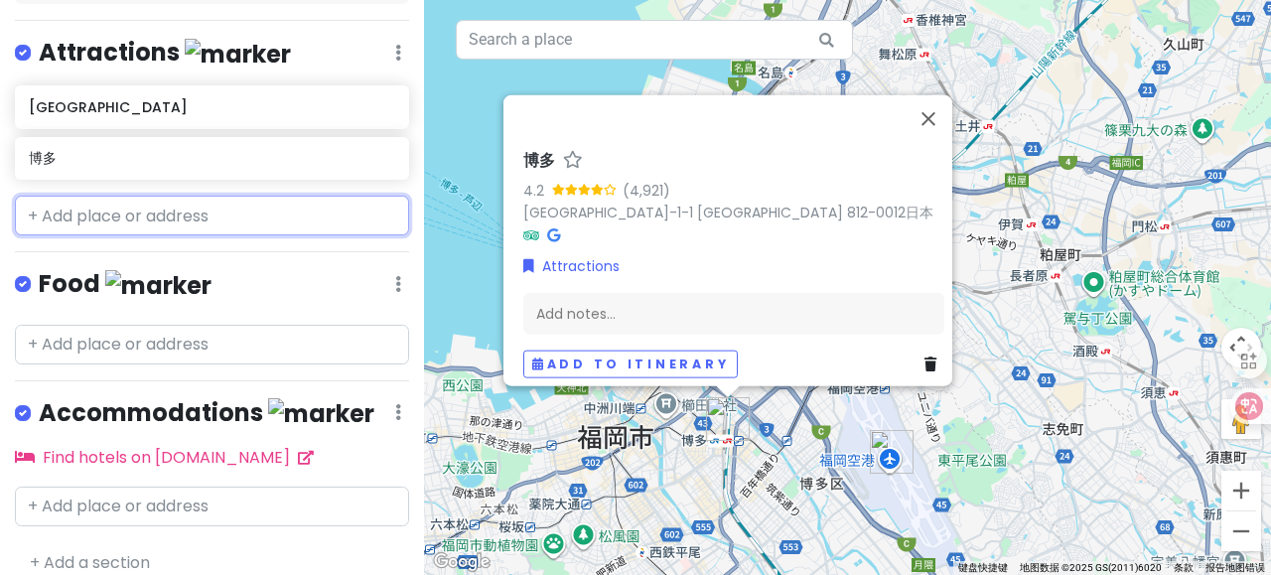
click at [155, 217] on input "text" at bounding box center [212, 216] width 394 height 40
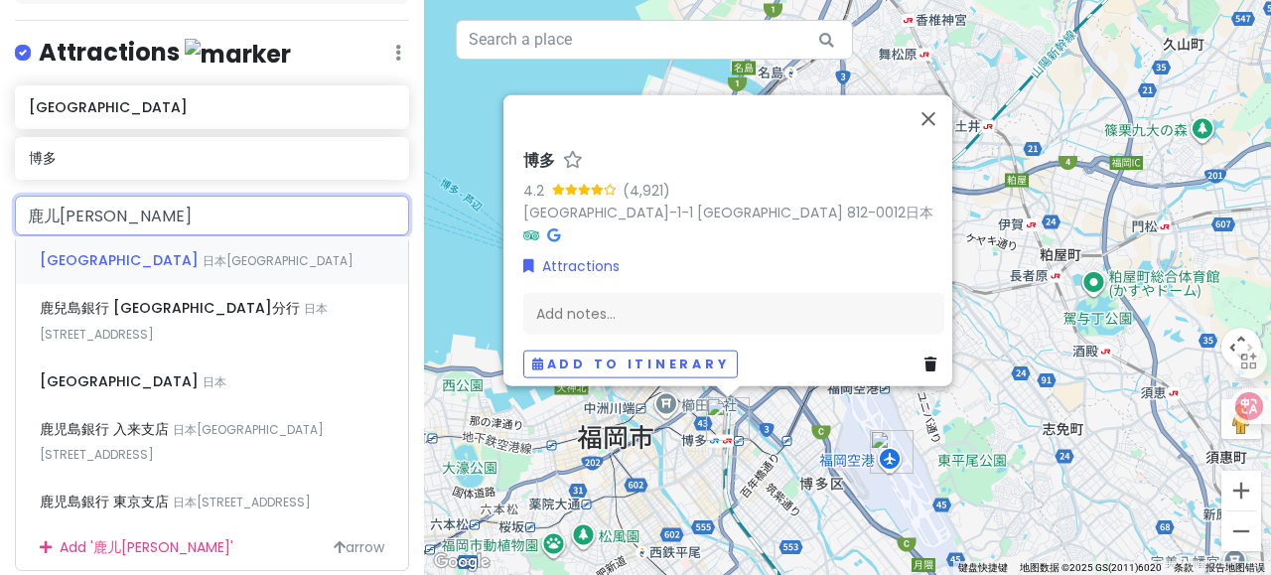
type input "[GEOGRAPHIC_DATA]中央"
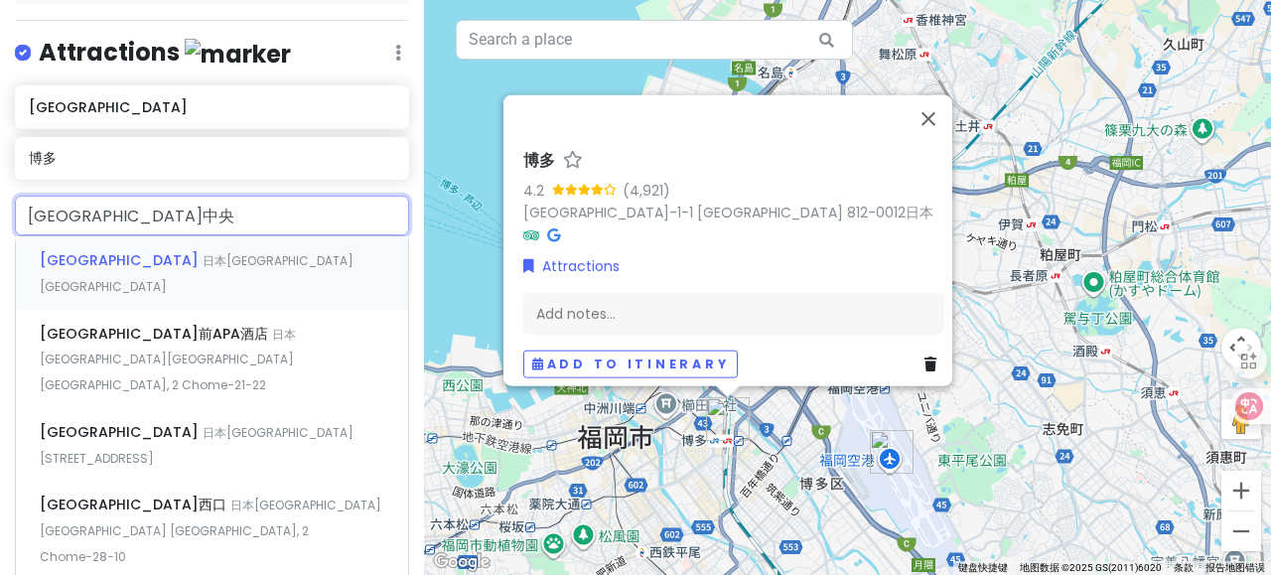
click at [141, 255] on span "日本[GEOGRAPHIC_DATA][GEOGRAPHIC_DATA]" at bounding box center [197, 273] width 314 height 43
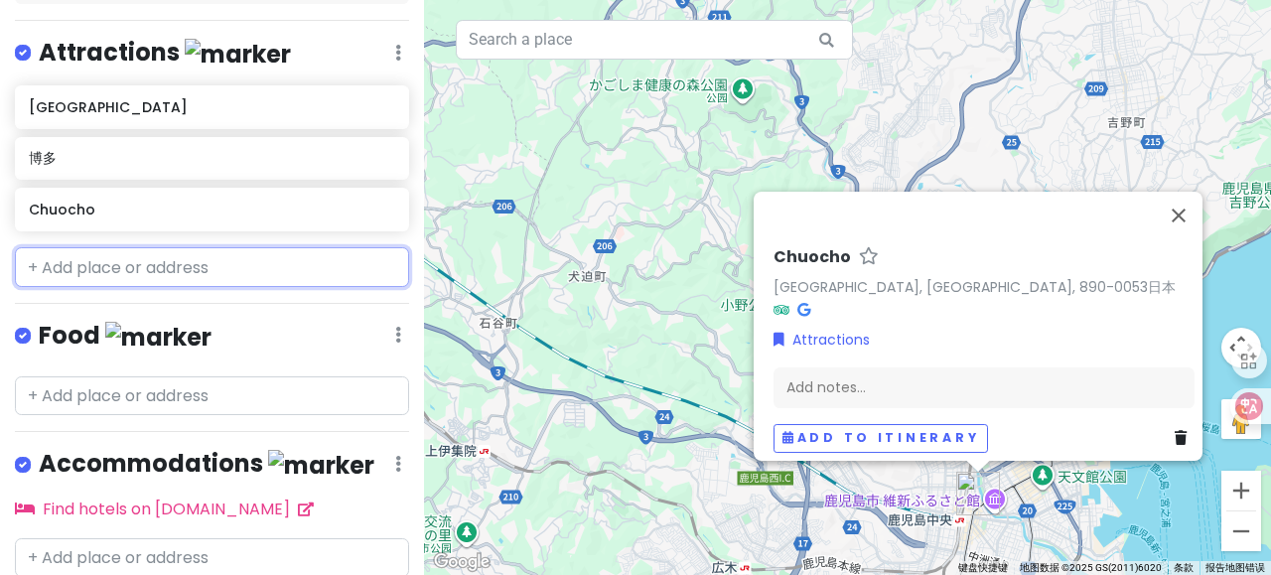
click at [134, 273] on input "text" at bounding box center [212, 267] width 394 height 40
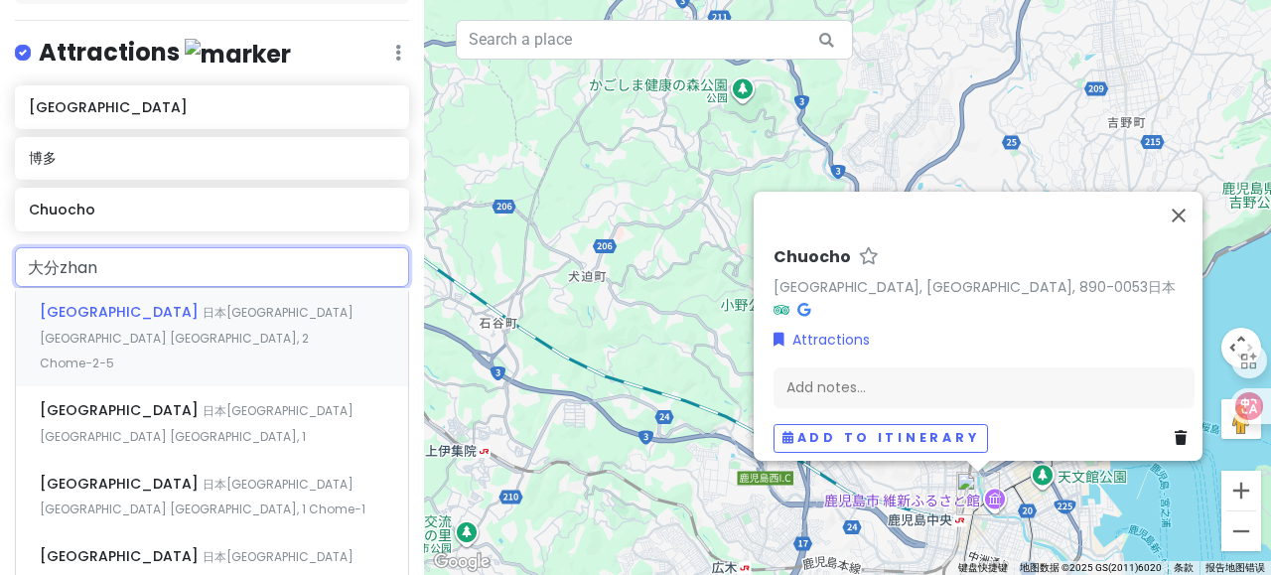
type input "[GEOGRAPHIC_DATA]"
click at [160, 390] on div "[GEOGRAPHIC_DATA] [GEOGRAPHIC_DATA][GEOGRAPHIC_DATA] [GEOGRAPHIC_DATA], 1" at bounding box center [212, 422] width 392 height 73
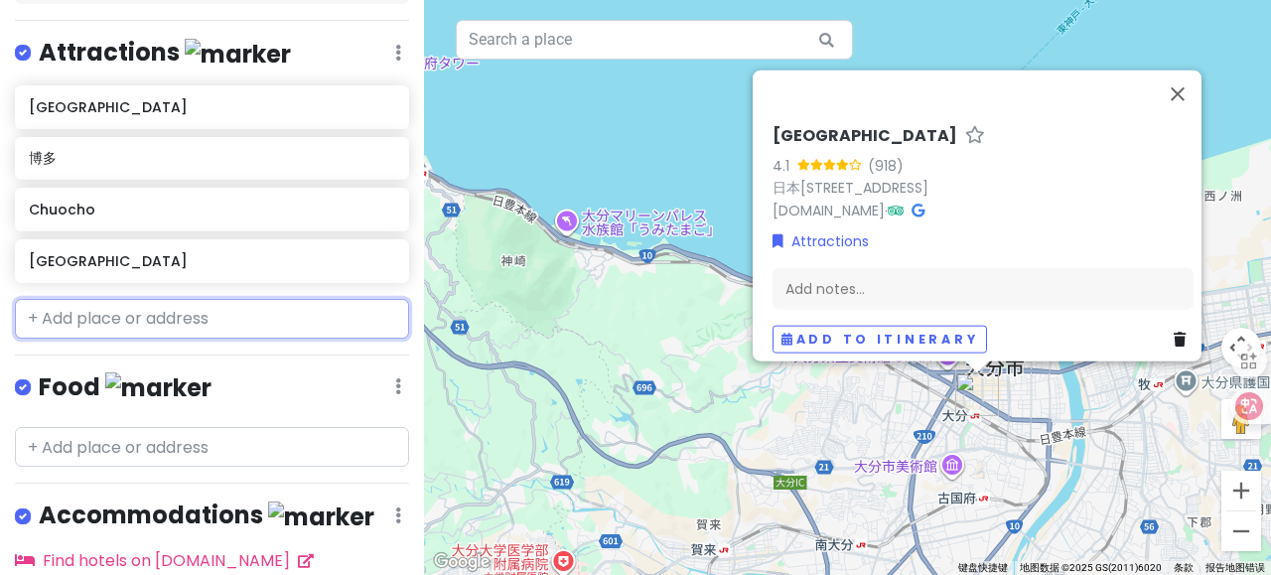
click at [103, 316] on input "text" at bounding box center [212, 319] width 394 height 40
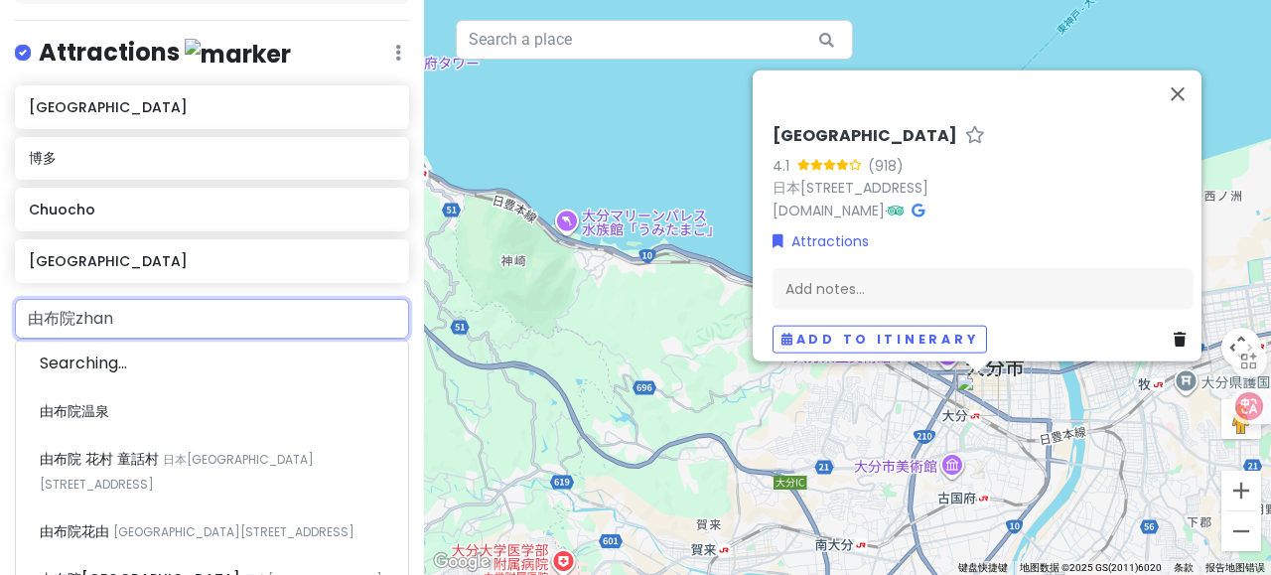
type input "由布院站"
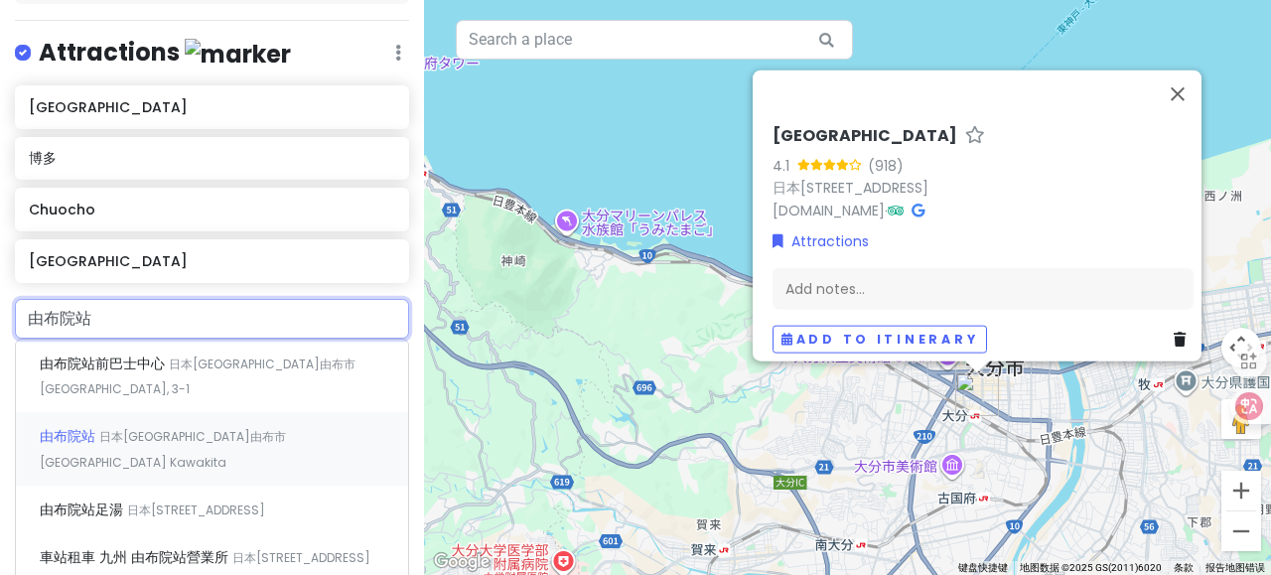
click at [157, 423] on div "由布院站 [GEOGRAPHIC_DATA]由布市 [GEOGRAPHIC_DATA]" at bounding box center [212, 448] width 392 height 73
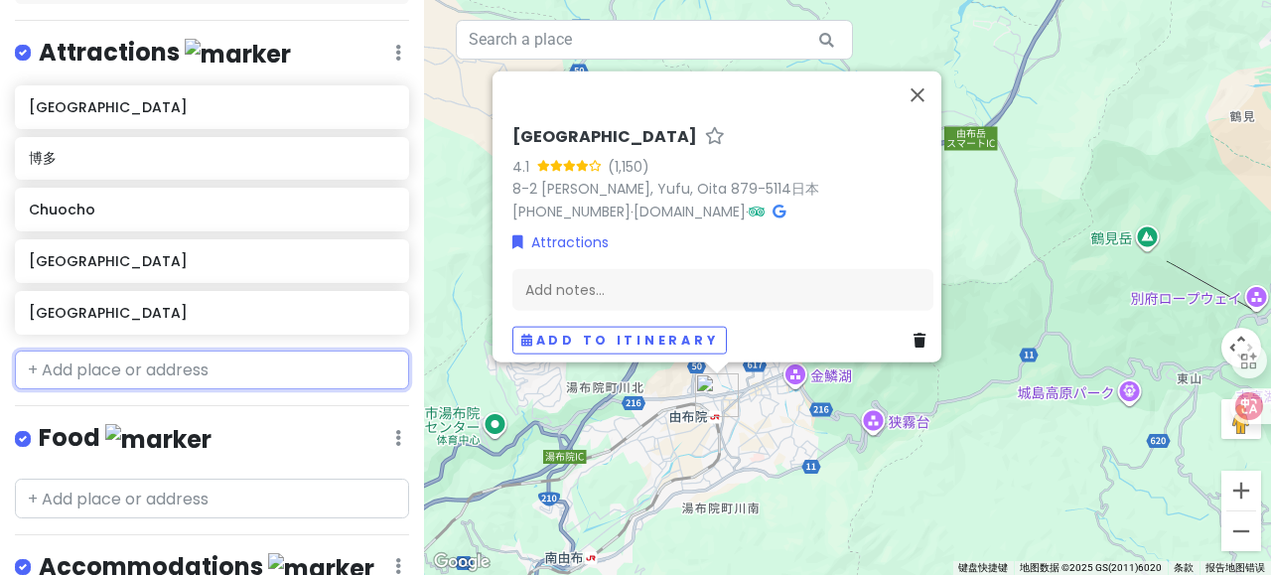
click at [181, 368] on input "text" at bounding box center [212, 370] width 394 height 40
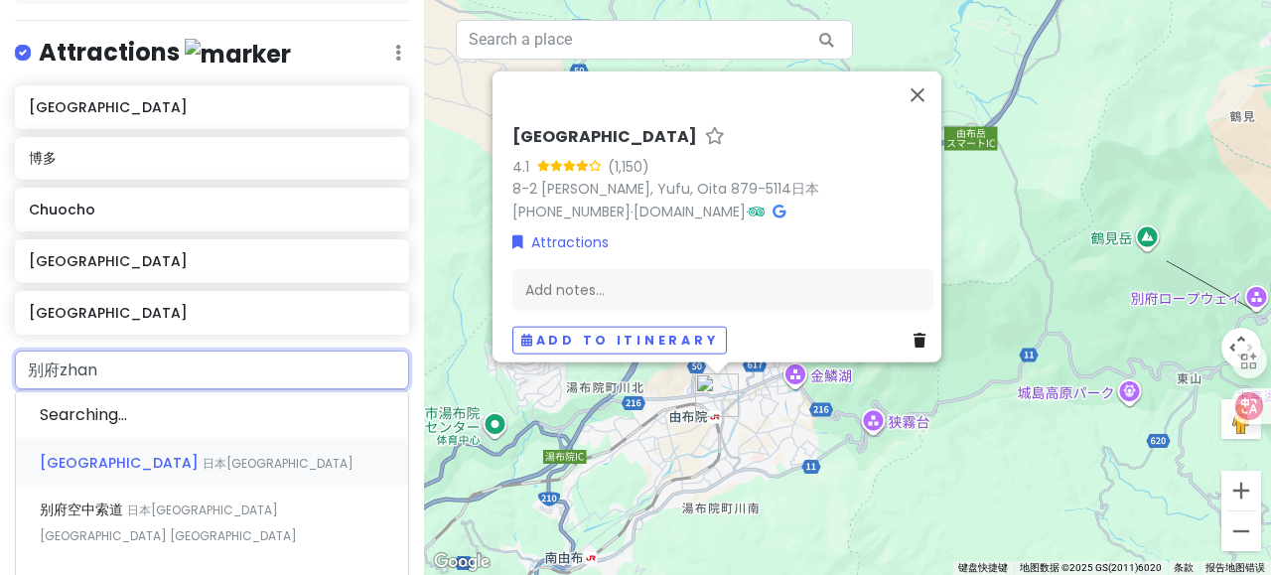
type input "[GEOGRAPHIC_DATA]"
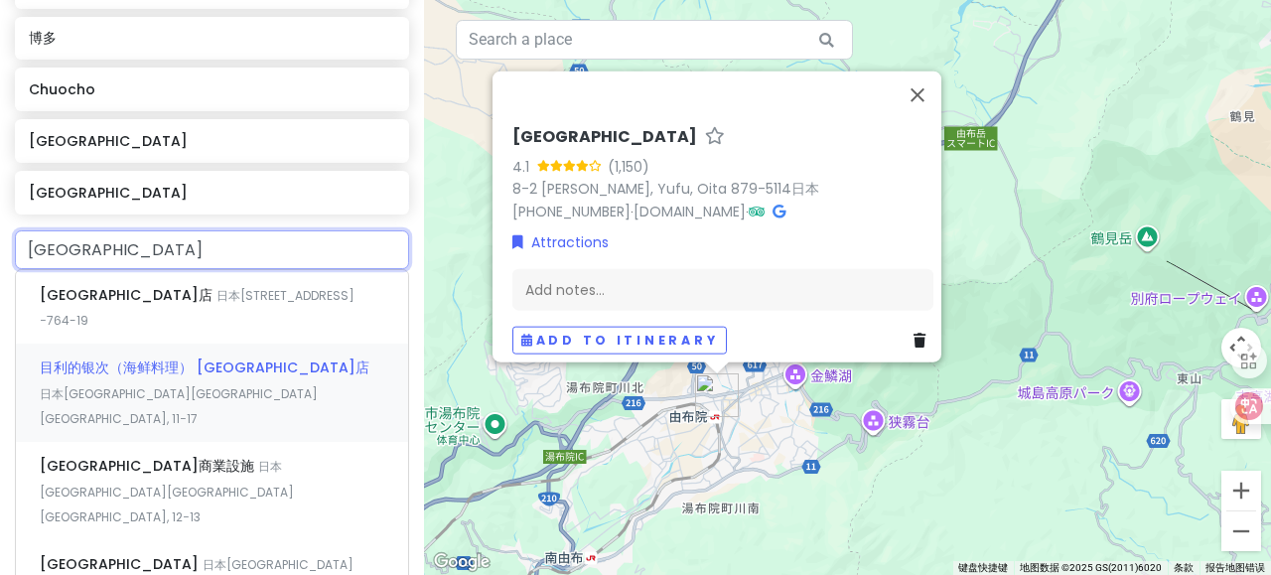
scroll to position [401, 0]
click at [166, 555] on span "日本[GEOGRAPHIC_DATA][GEOGRAPHIC_DATA] [GEOGRAPHIC_DATA], 12" at bounding box center [197, 576] width 314 height 43
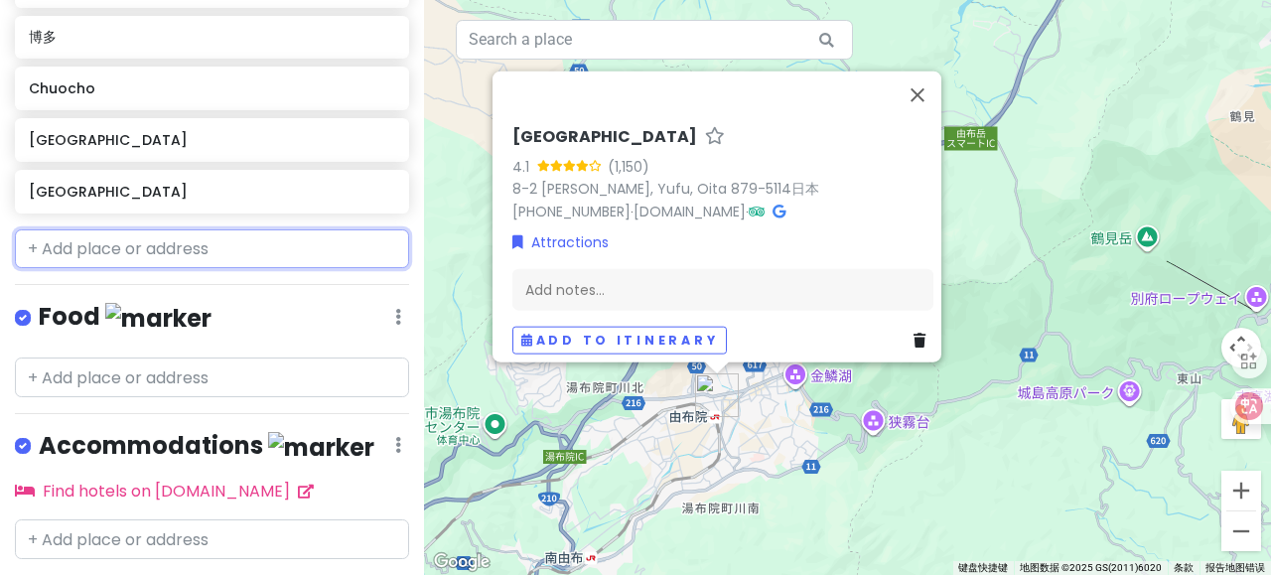
scroll to position [453, 0]
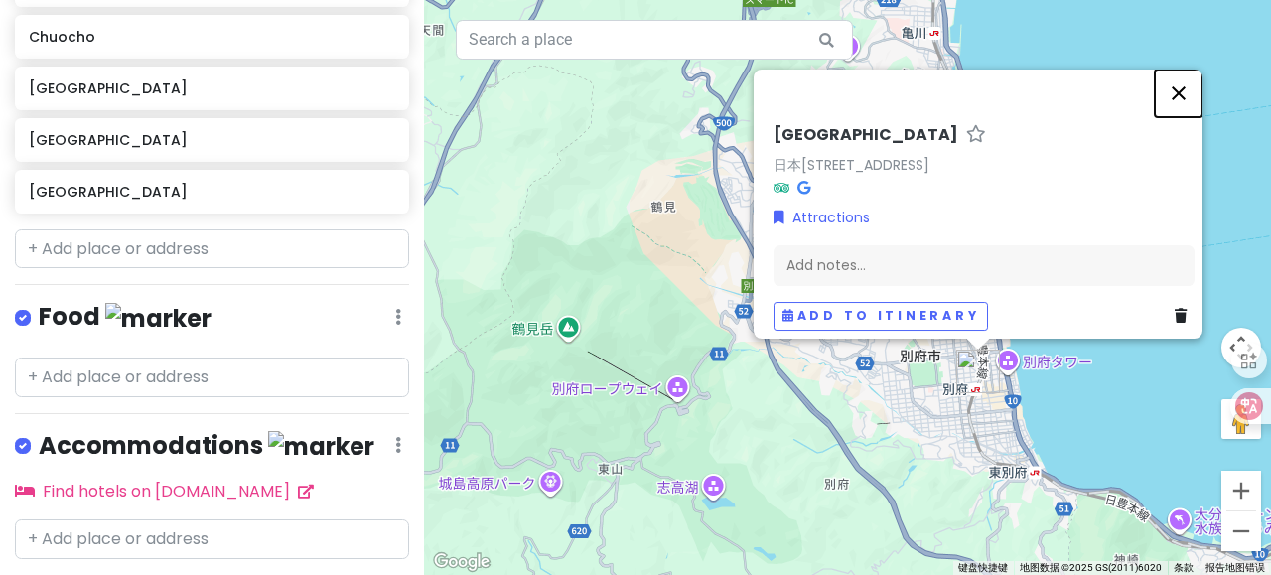
click at [1183, 84] on button "关闭" at bounding box center [1178, 93] width 48 height 48
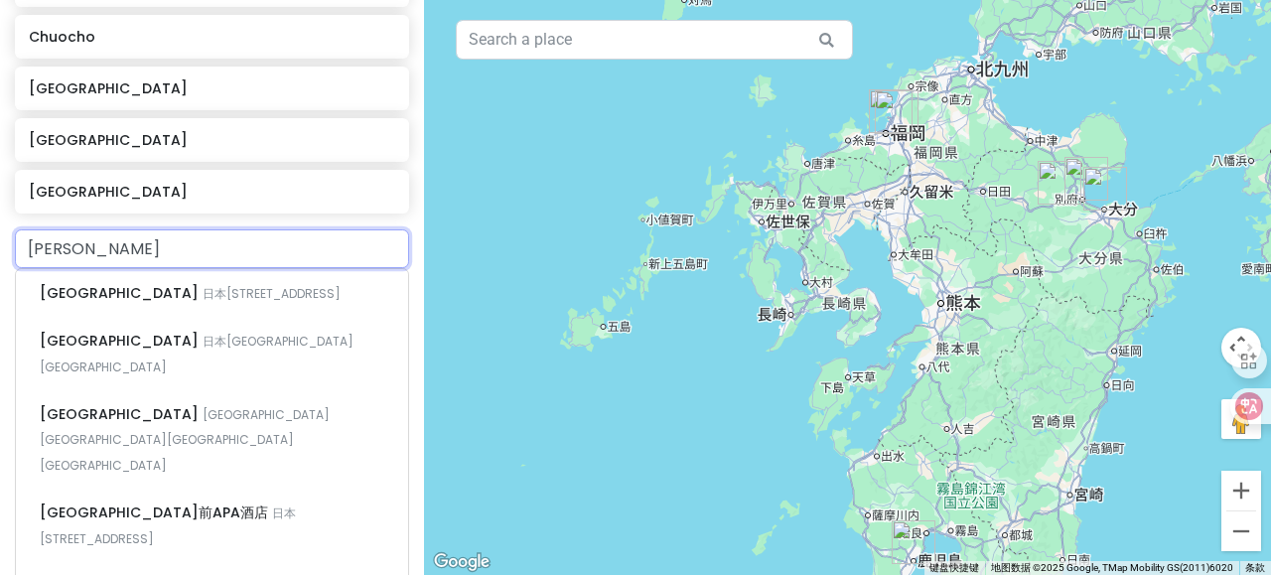
type input "[GEOGRAPHIC_DATA]"
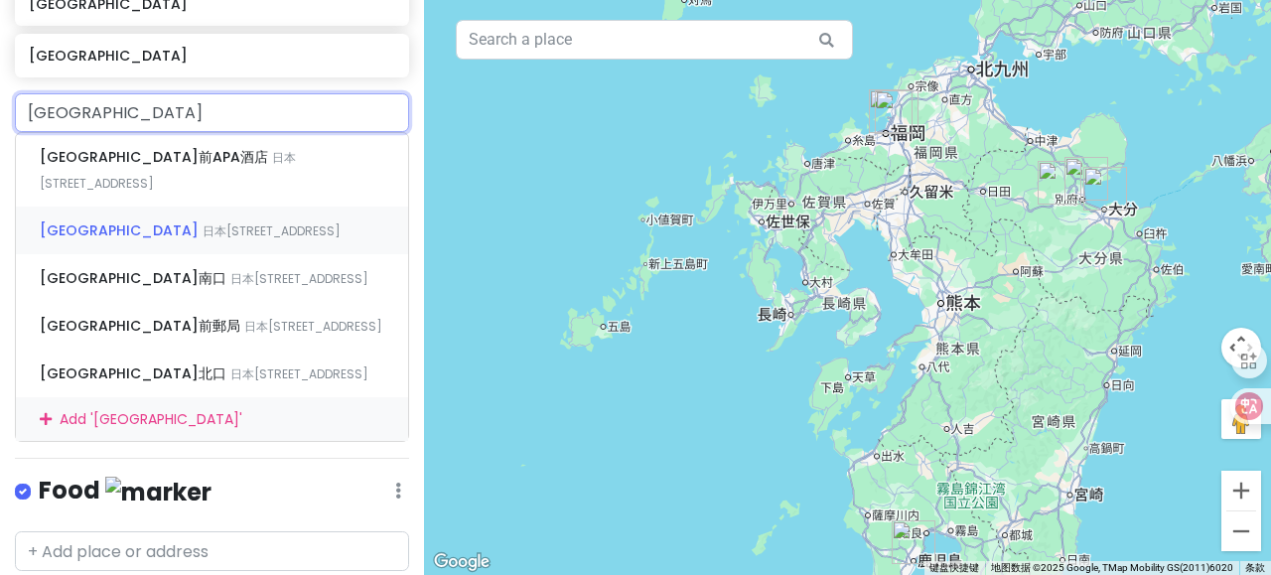
scroll to position [588, 0]
click at [263, 163] on span "日本[STREET_ADDRESS]" at bounding box center [168, 171] width 256 height 43
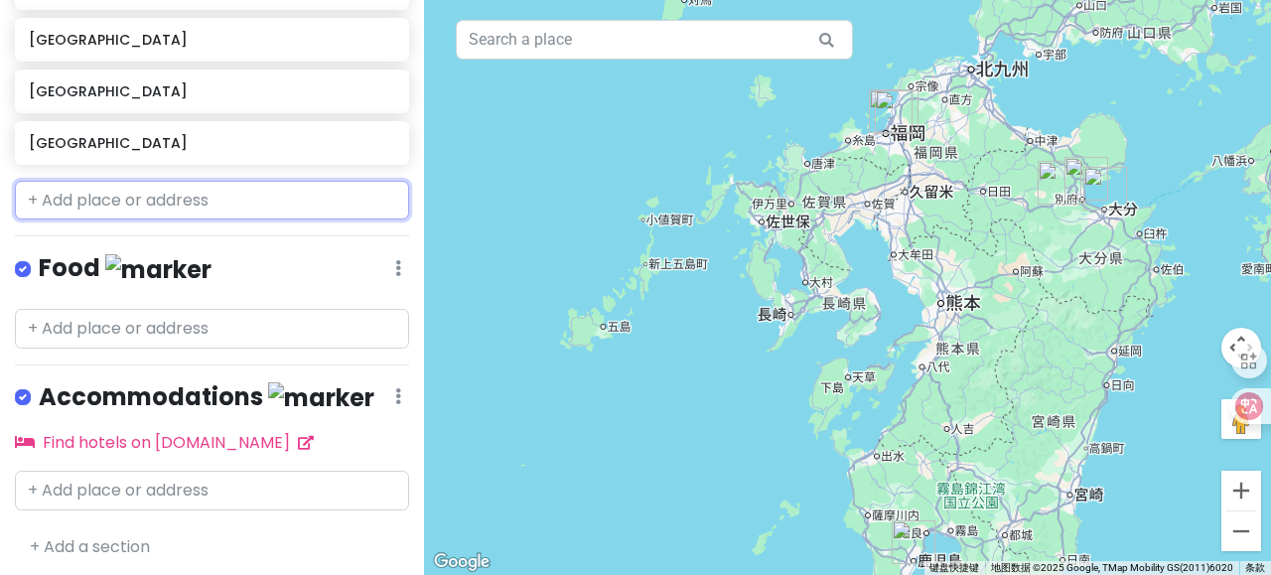
scroll to position [553, 0]
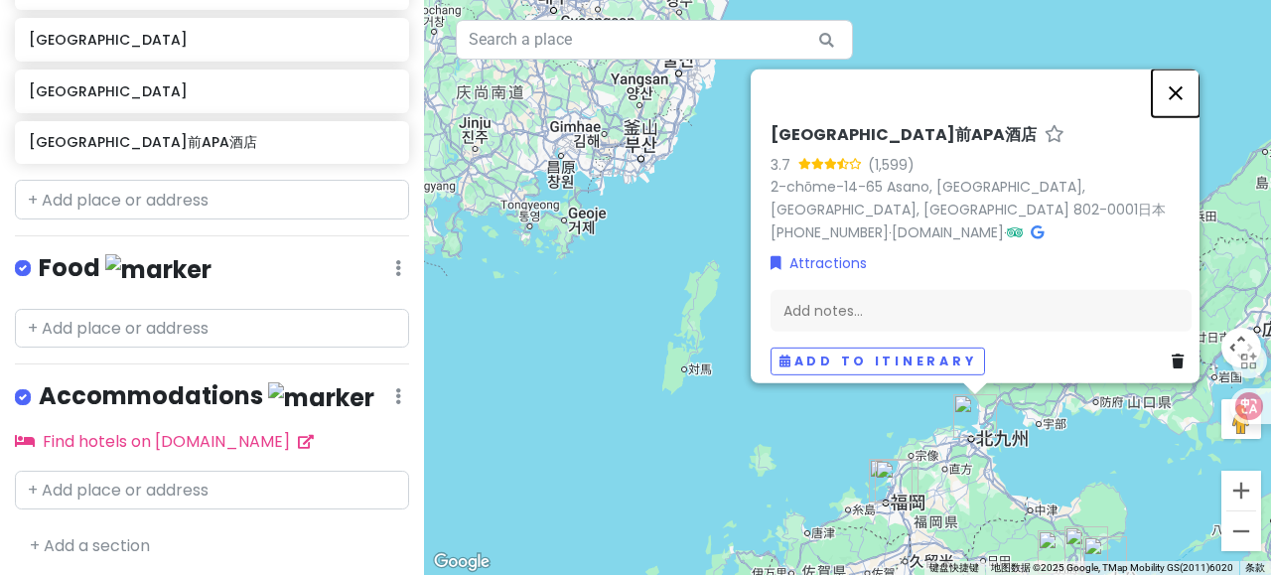
click at [1186, 72] on button "关闭" at bounding box center [1175, 92] width 48 height 48
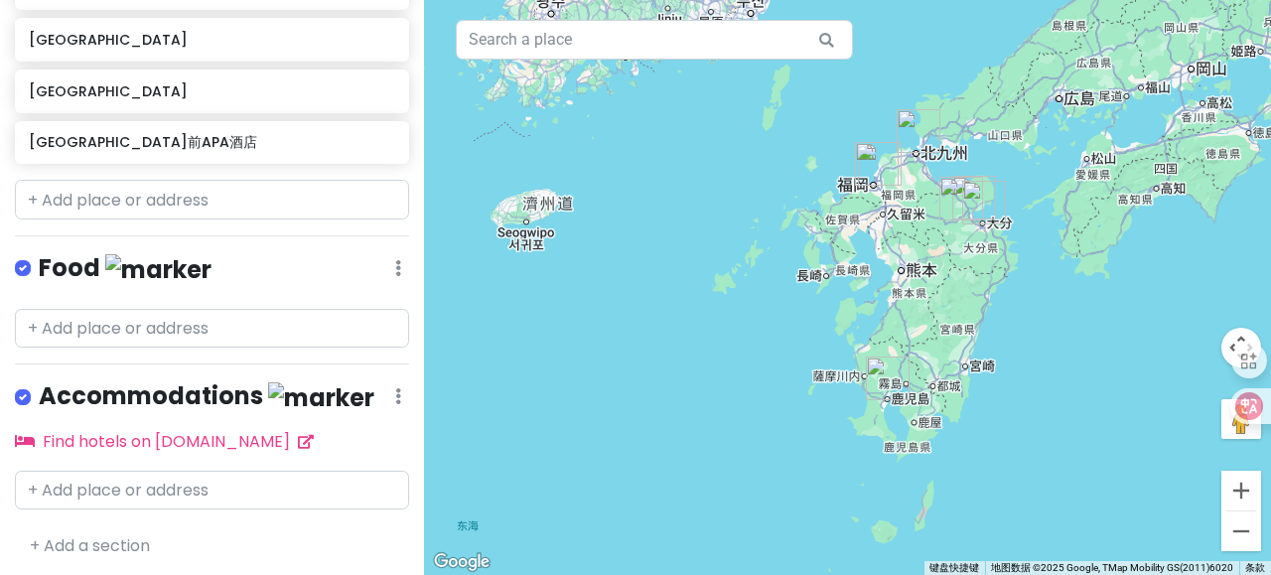
drag, startPoint x: 927, startPoint y: 362, endPoint x: 760, endPoint y: 257, distance: 197.2
click at [760, 257] on div at bounding box center [847, 287] width 847 height 575
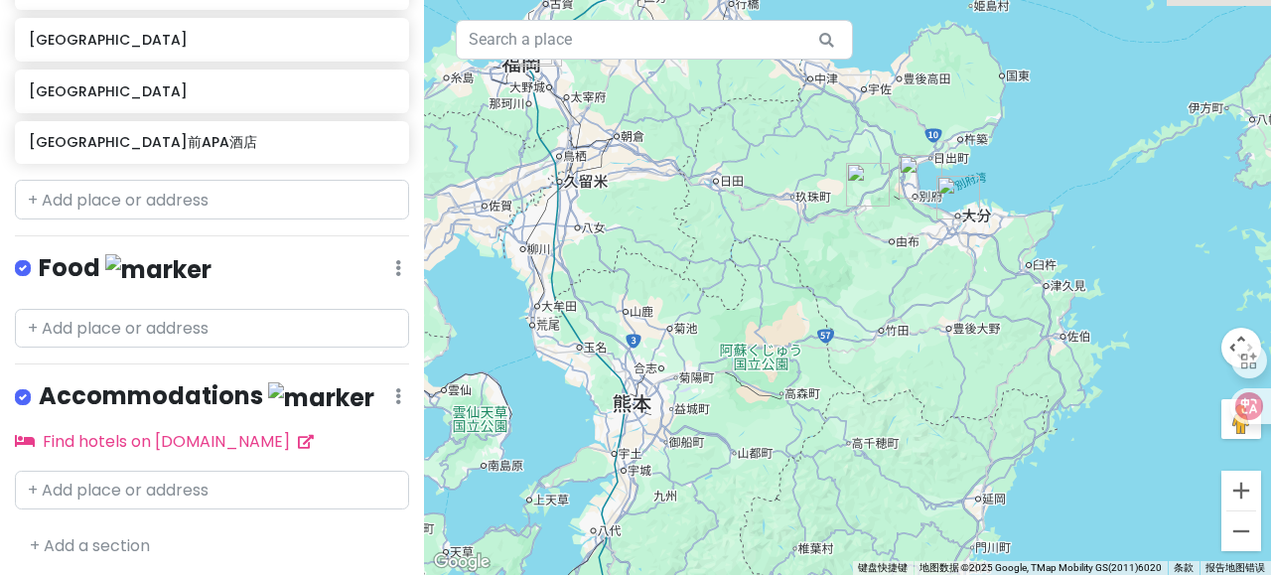
drag, startPoint x: 981, startPoint y: 213, endPoint x: 992, endPoint y: 360, distance: 147.3
click at [992, 360] on div at bounding box center [847, 287] width 847 height 575
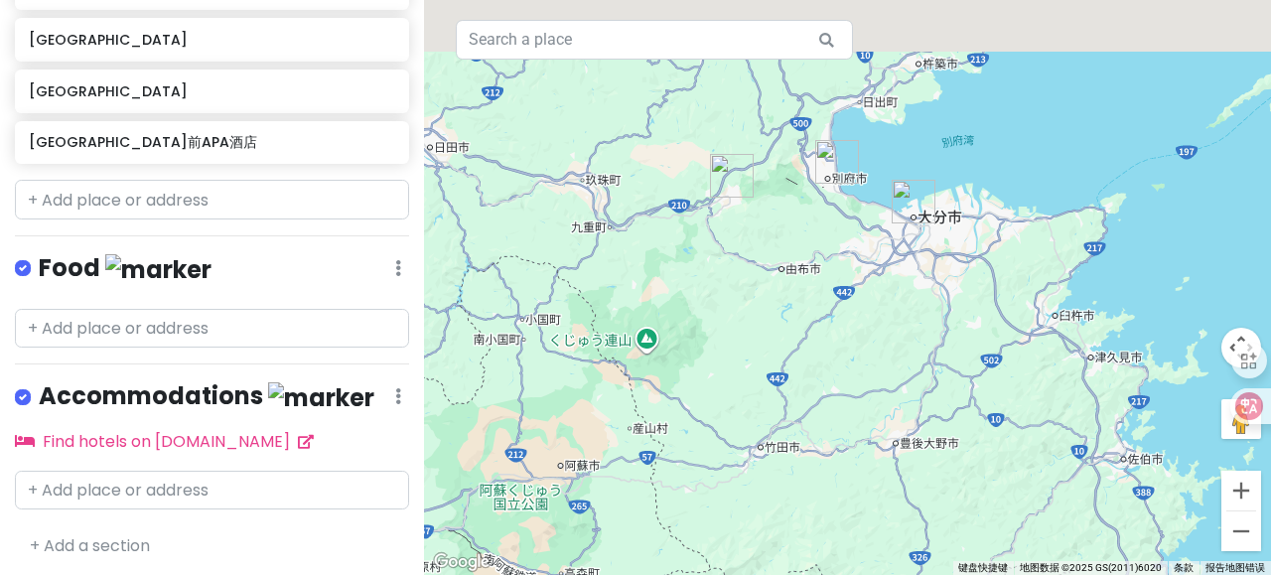
drag, startPoint x: 1028, startPoint y: 229, endPoint x: 1014, endPoint y: 283, distance: 55.6
click at [1057, 330] on div at bounding box center [847, 287] width 847 height 575
